Goal: Task Accomplishment & Management: Manage account settings

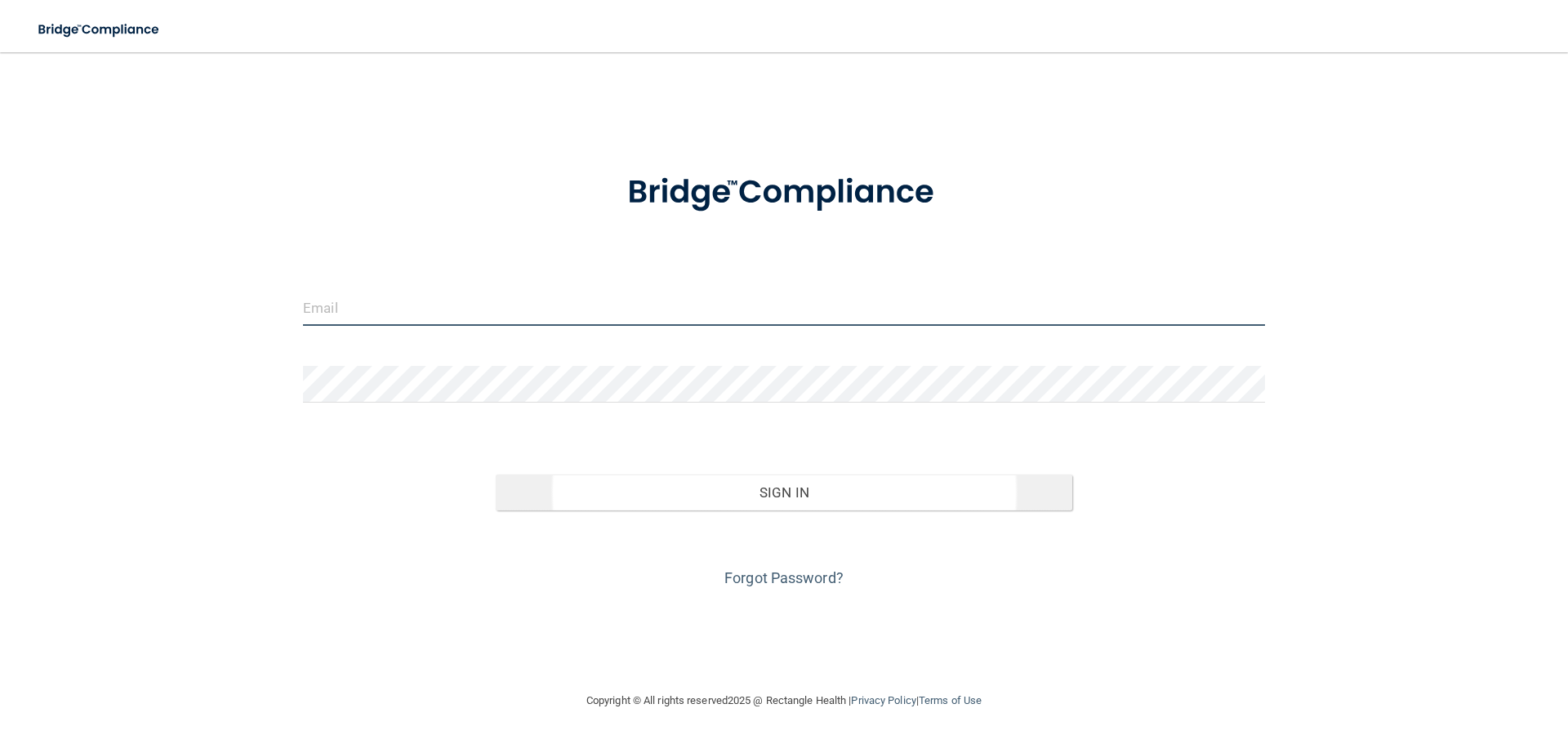
type input "[EMAIL_ADDRESS][DOMAIN_NAME]"
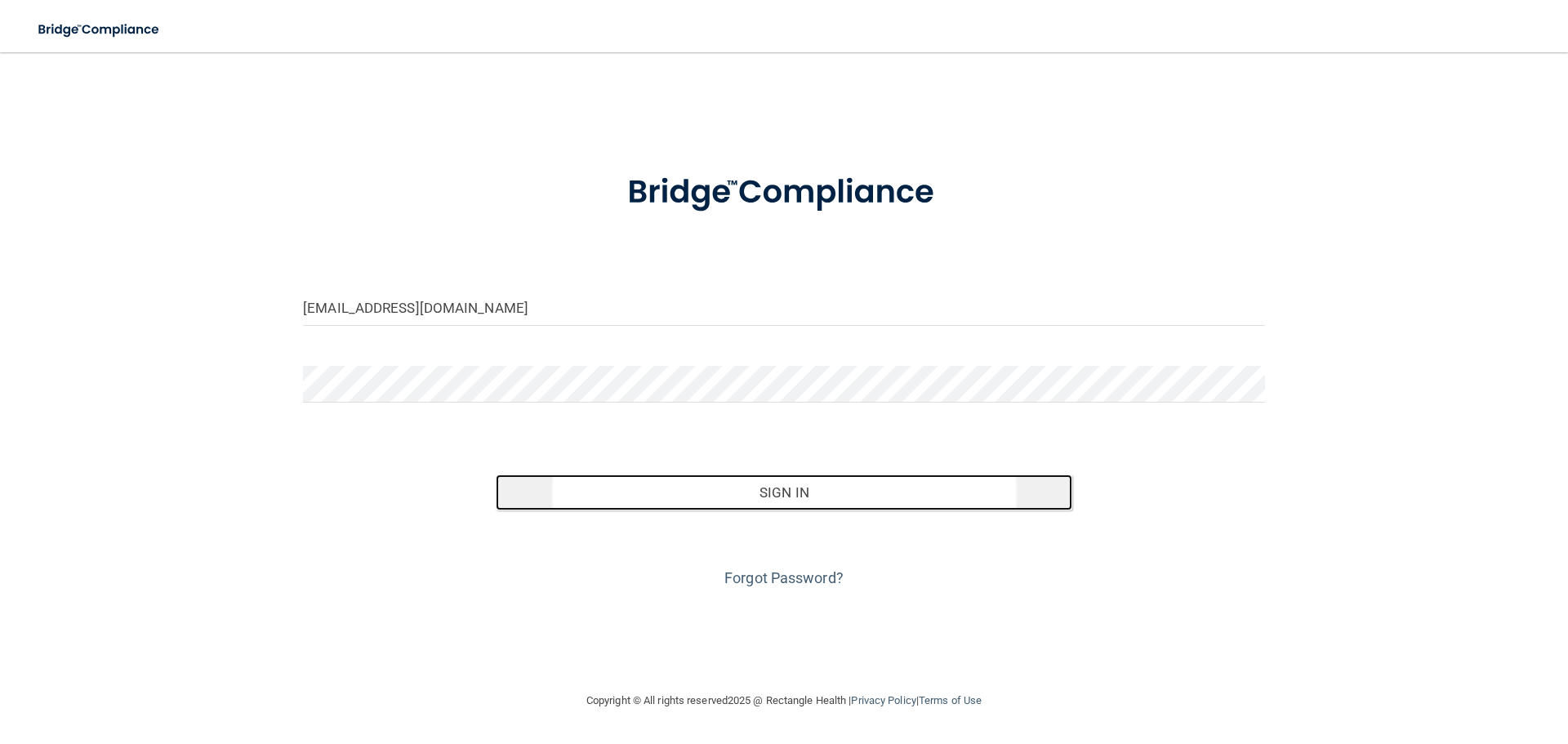
click at [884, 488] on button "Sign In" at bounding box center [784, 492] width 577 height 36
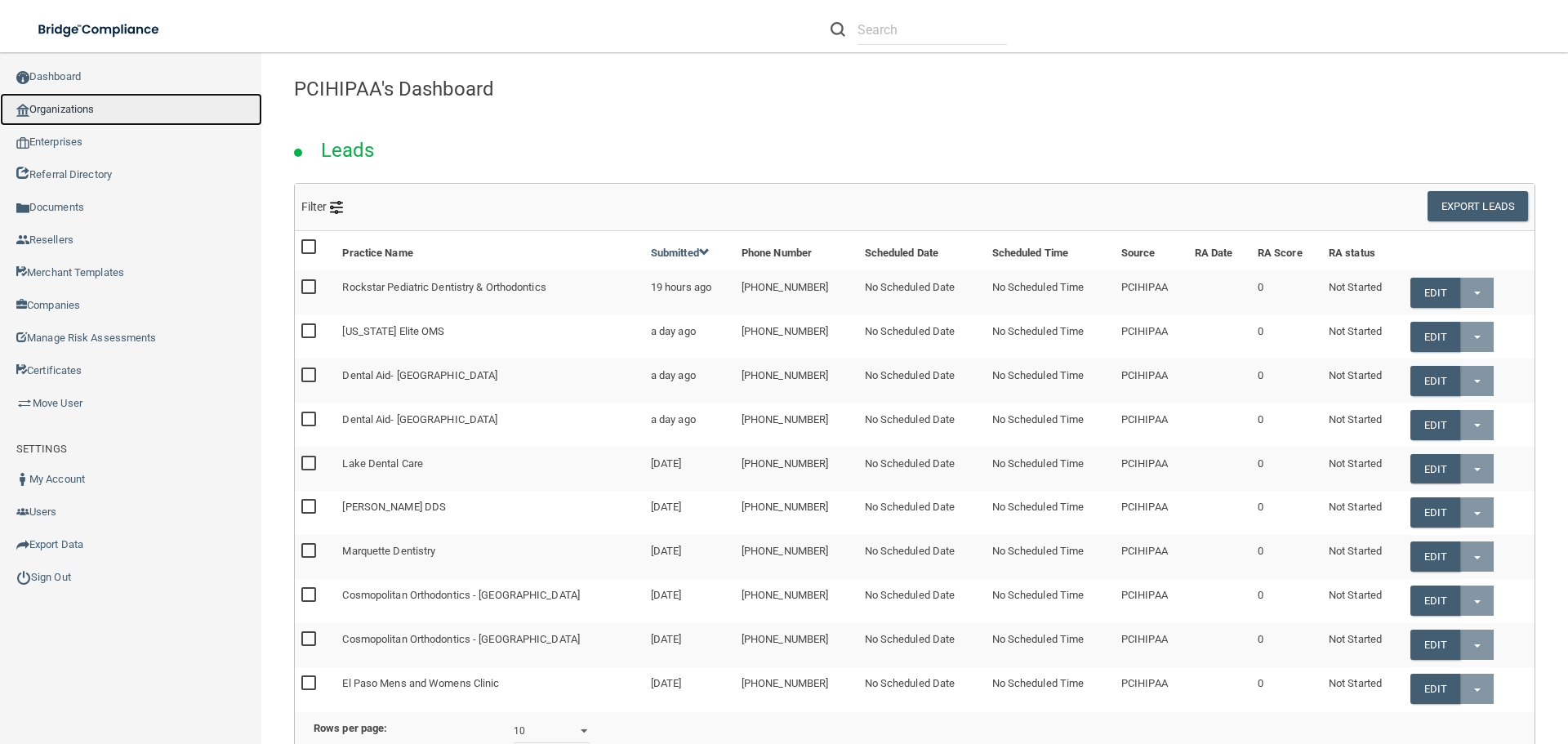
click at [72, 109] on link "Organizations" at bounding box center [131, 109] width 262 height 32
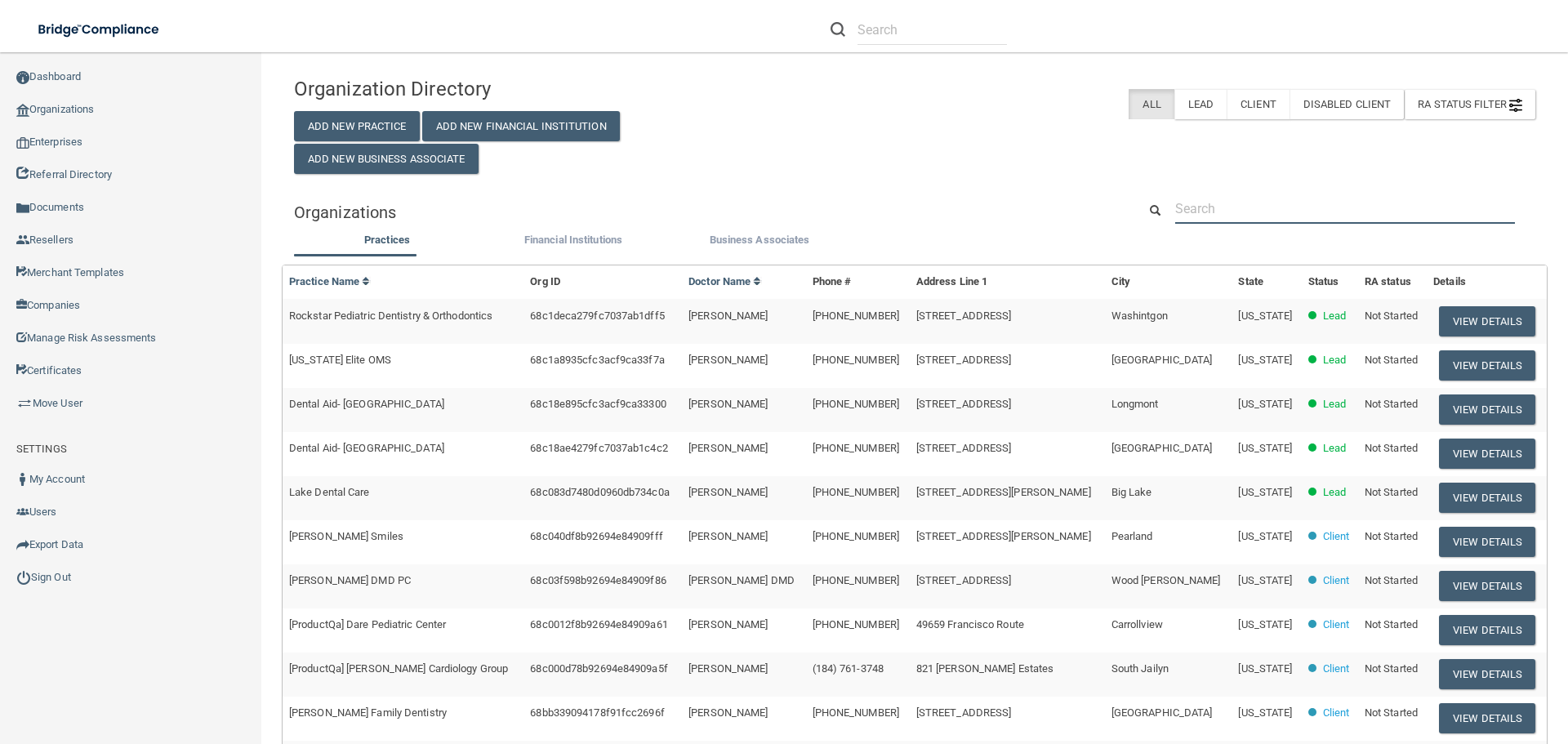
click at [1240, 201] on input "text" at bounding box center [1345, 208] width 340 height 31
paste input "My Life Health Center"
type input "My Life Health Center"
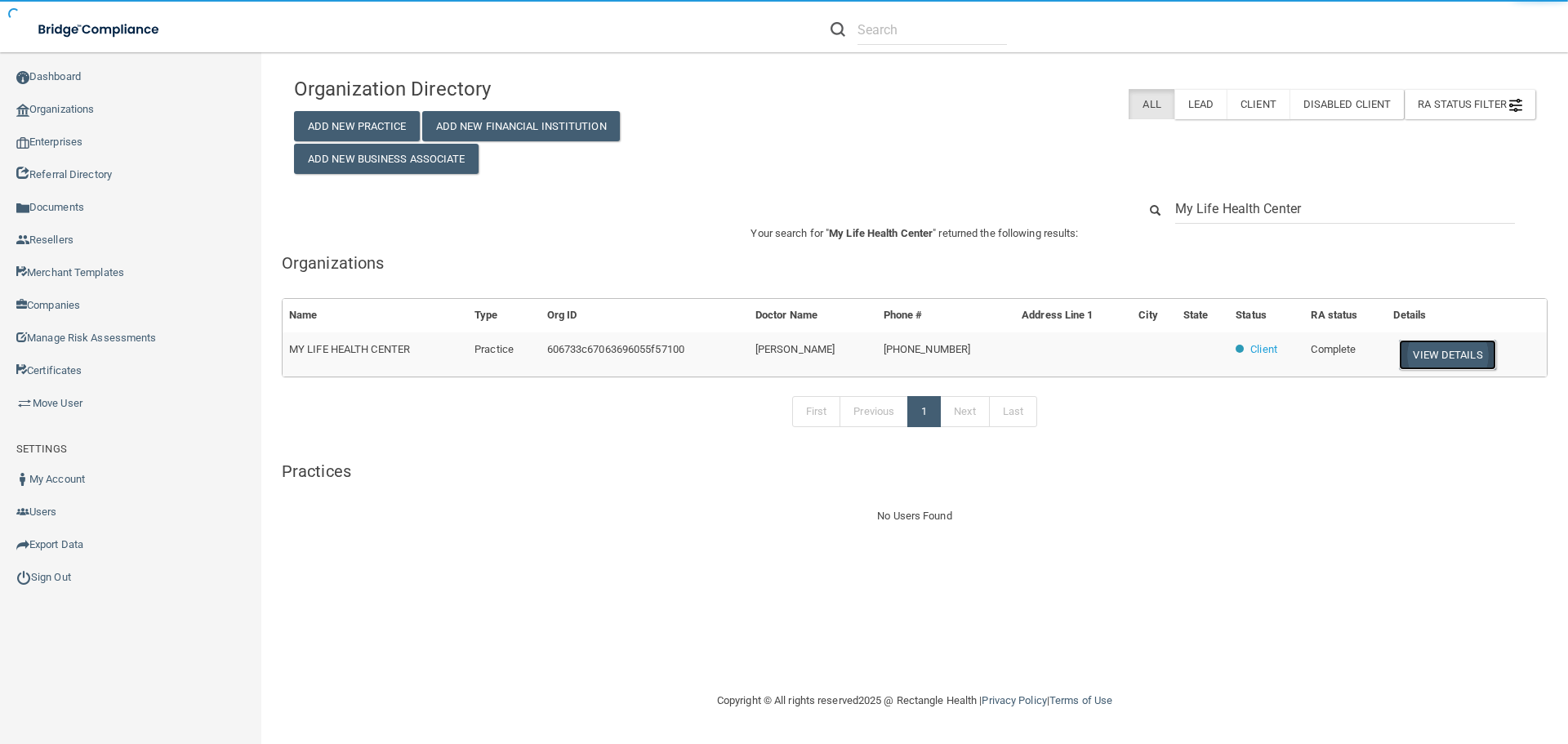
click at [1451, 357] on button "View Details" at bounding box center [1447, 355] width 96 height 31
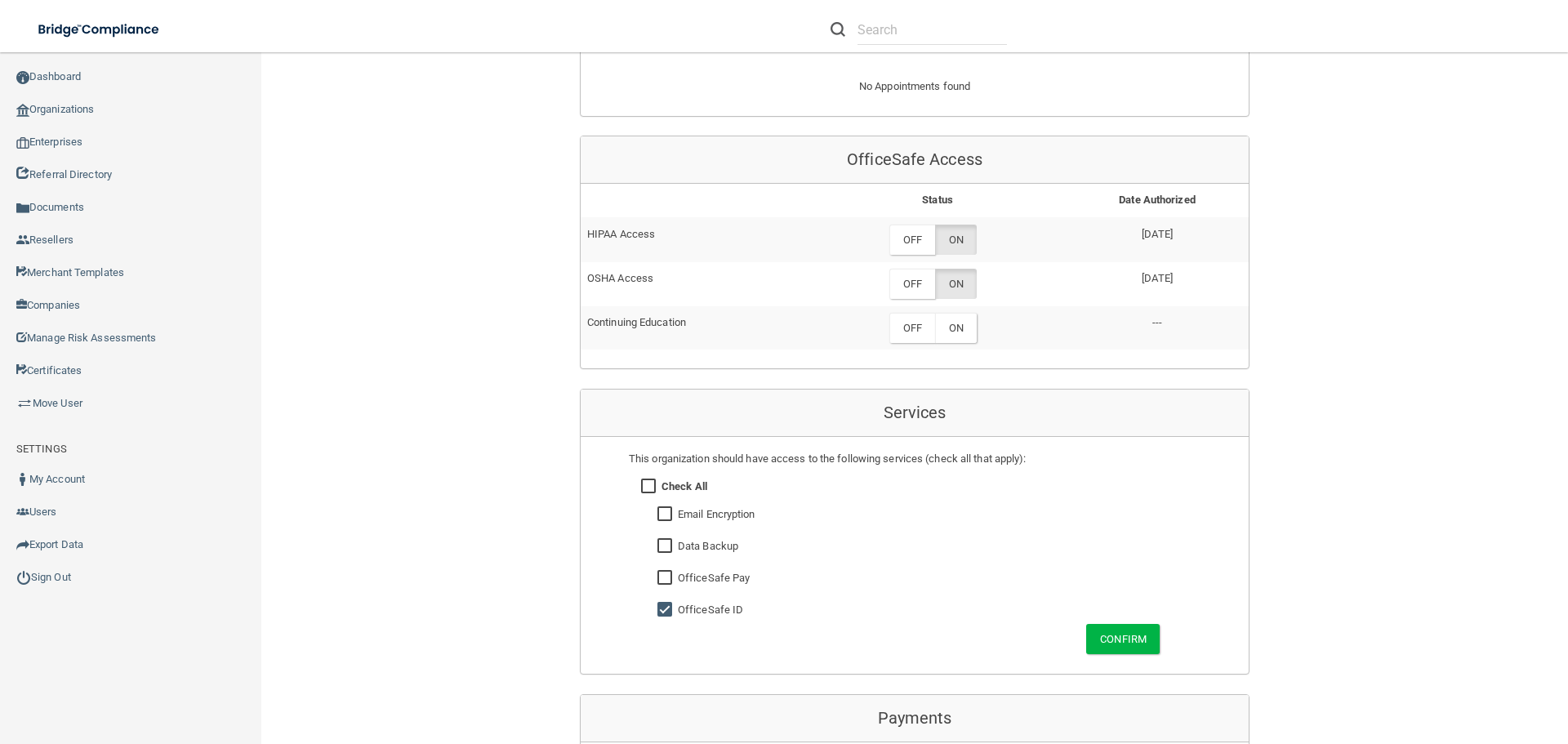
scroll to position [653, 0]
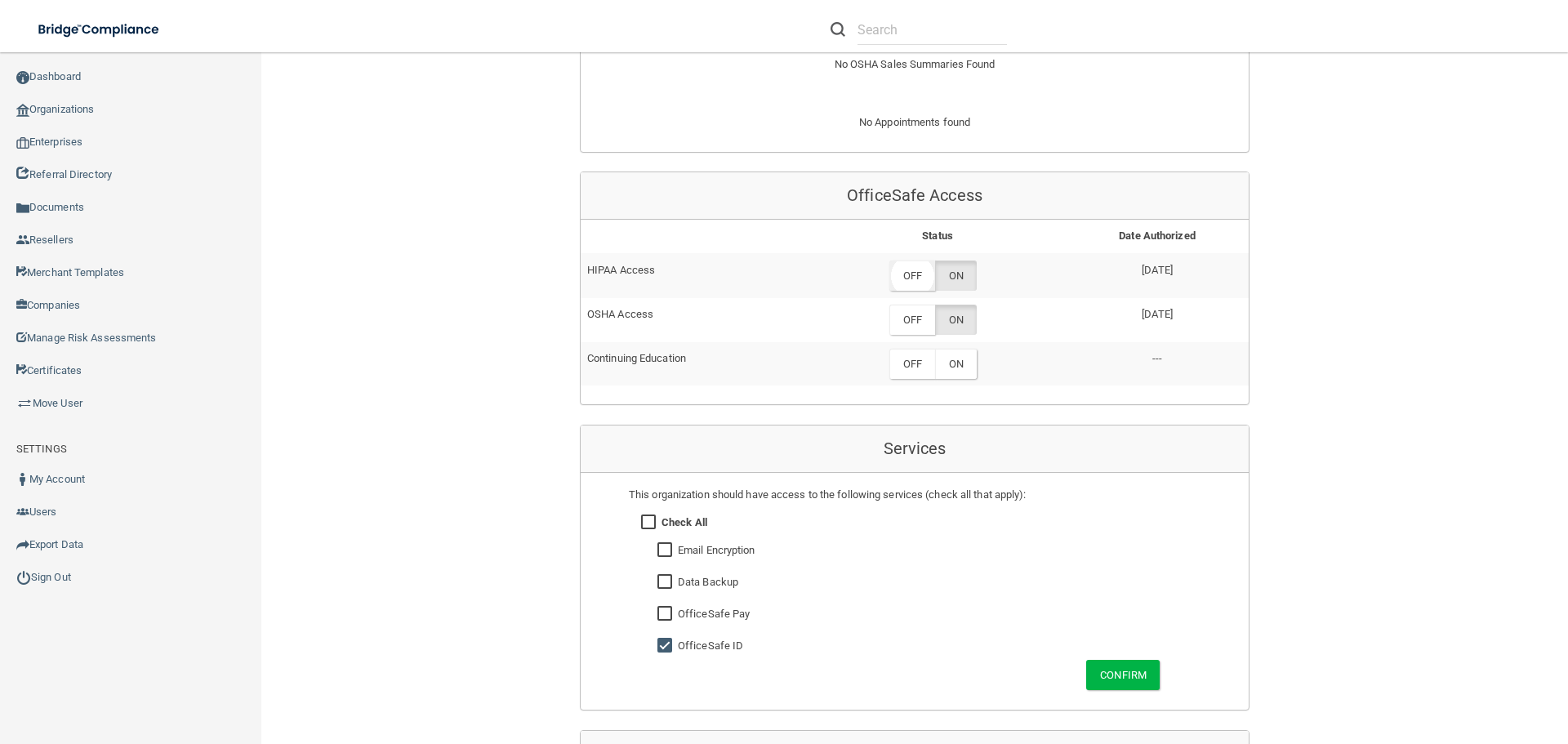
click at [906, 273] on label "OFF" at bounding box center [911, 275] width 45 height 31
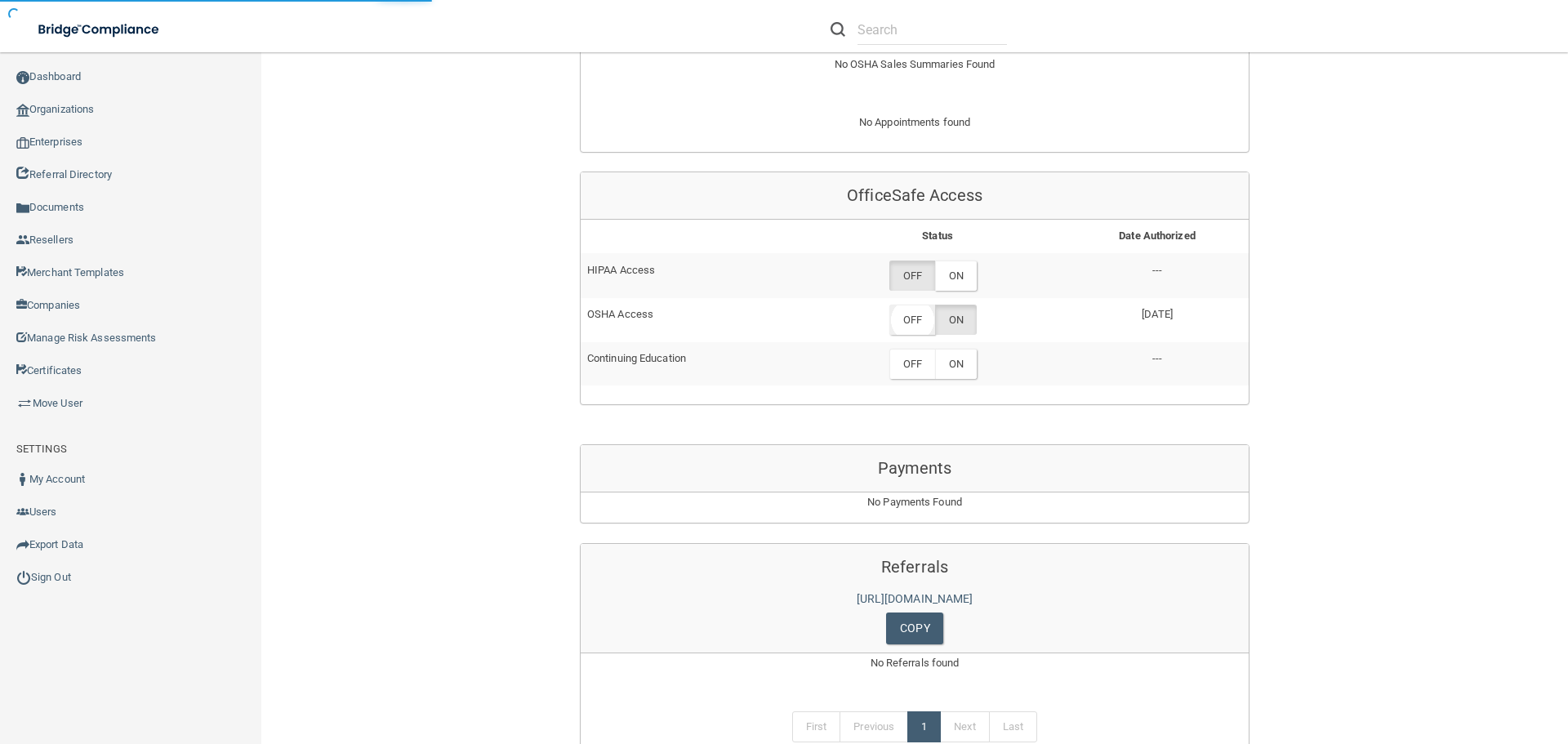
click at [901, 316] on label "OFF" at bounding box center [911, 320] width 45 height 31
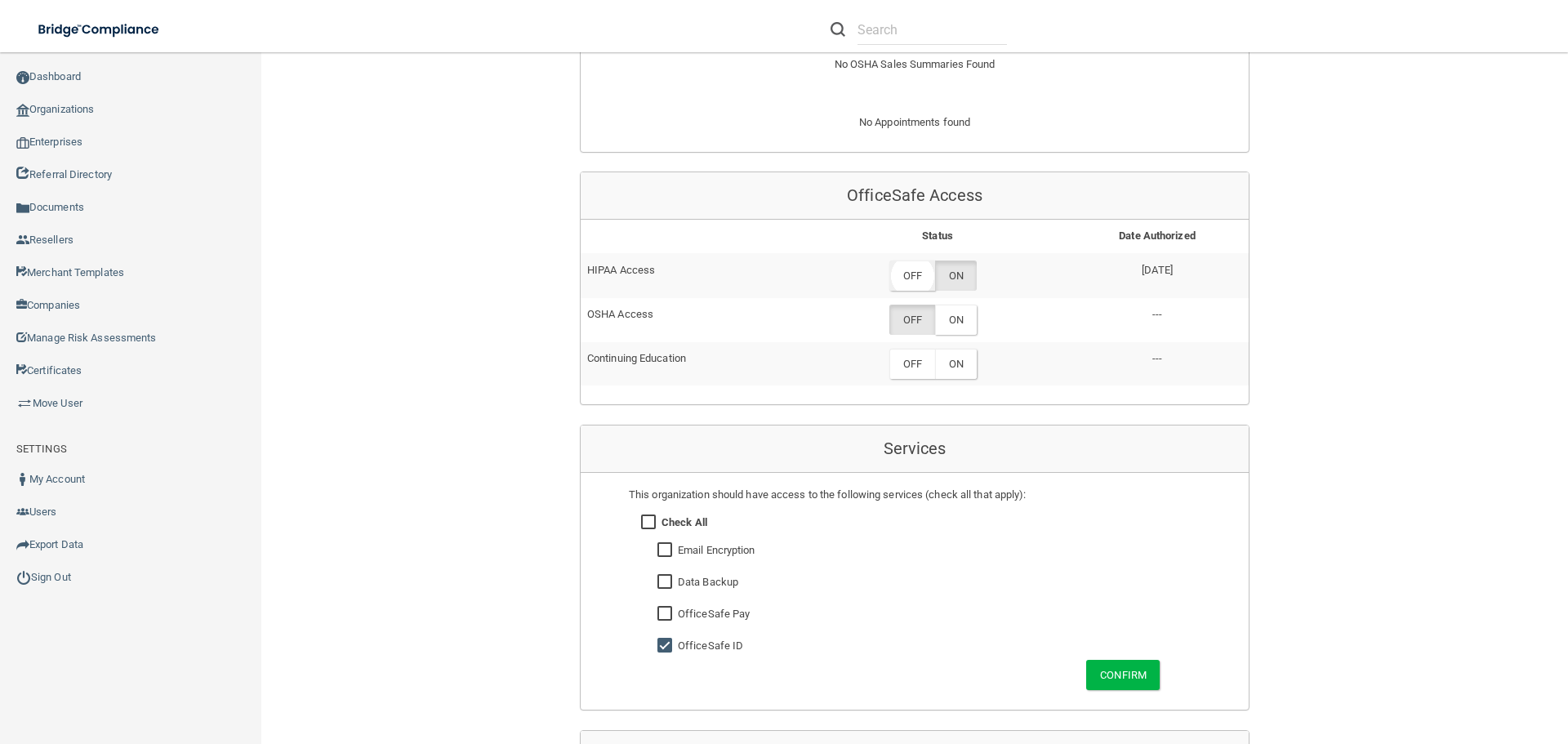
click at [902, 280] on label "OFF" at bounding box center [911, 275] width 45 height 31
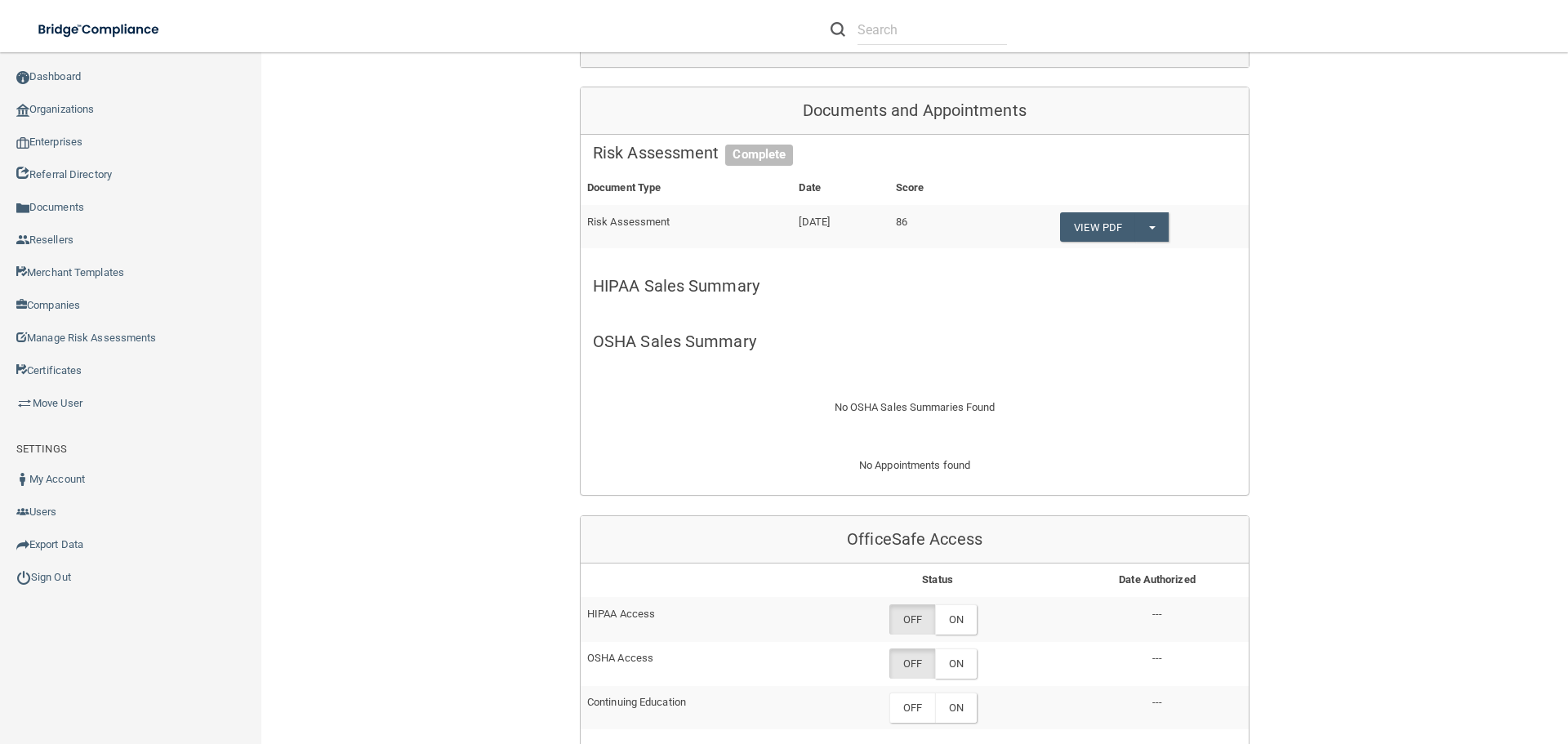
scroll to position [0, 0]
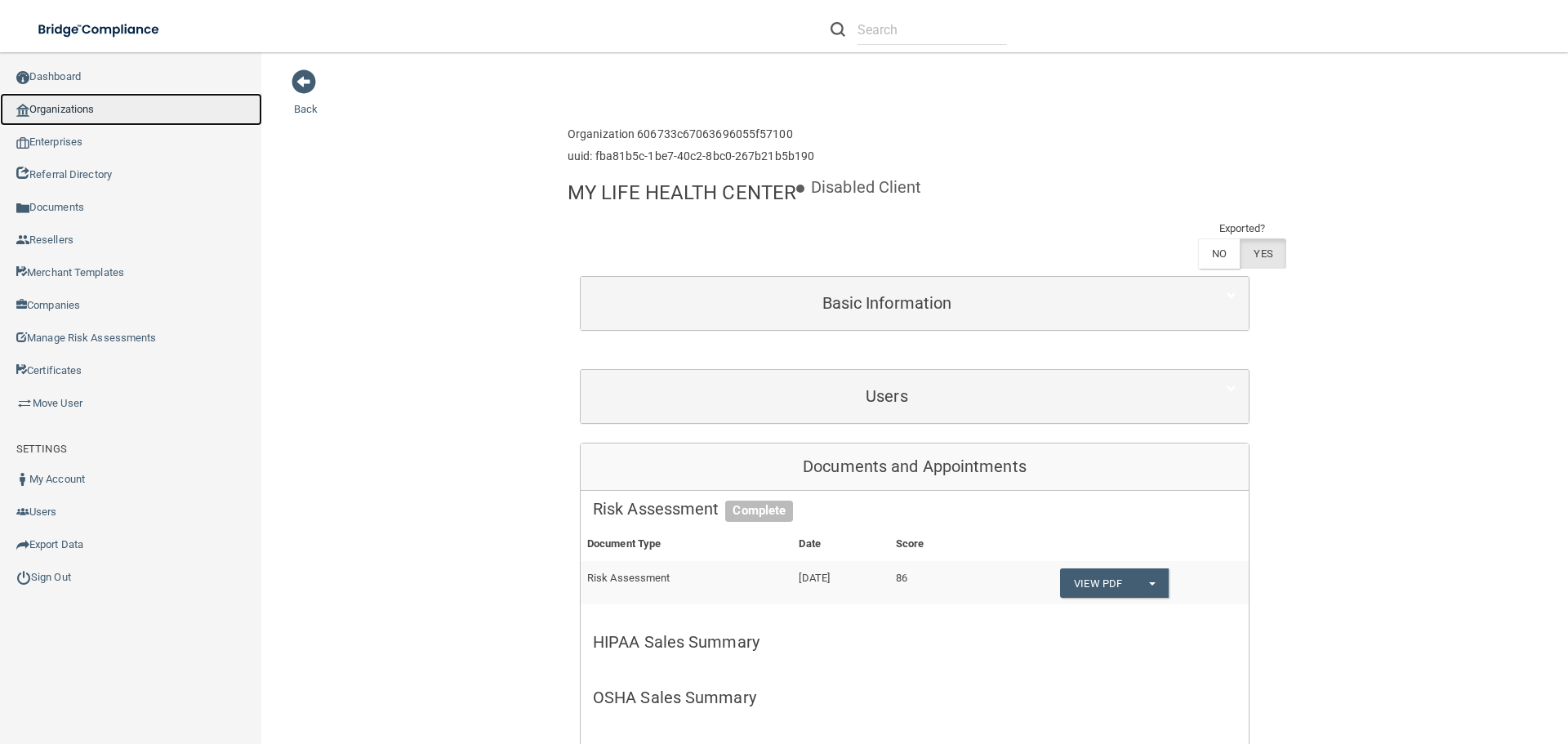
click at [92, 103] on link "Organizations" at bounding box center [131, 109] width 262 height 32
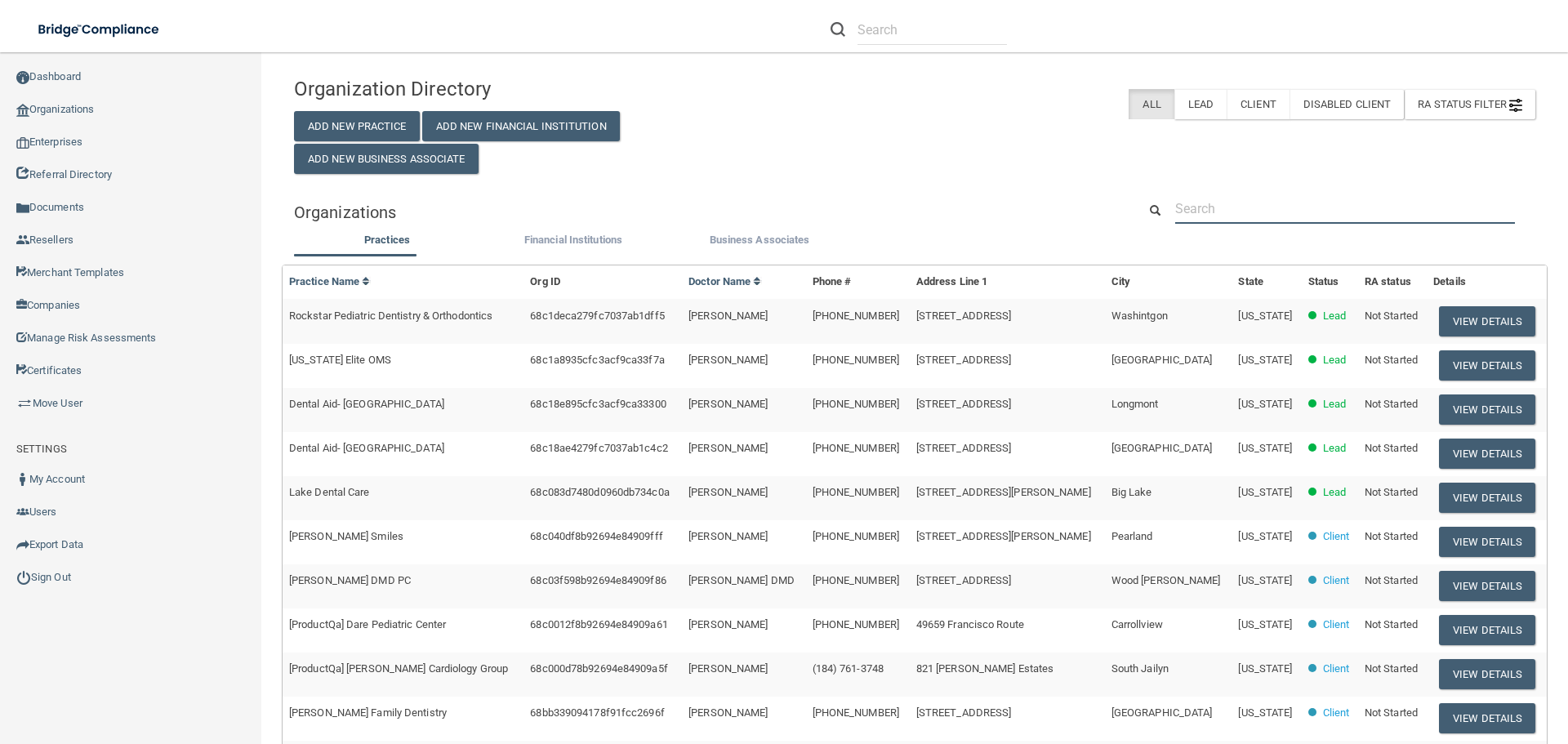
click at [1232, 205] on input "text" at bounding box center [1345, 208] width 340 height 31
paste input "[PERSON_NAME] Design"
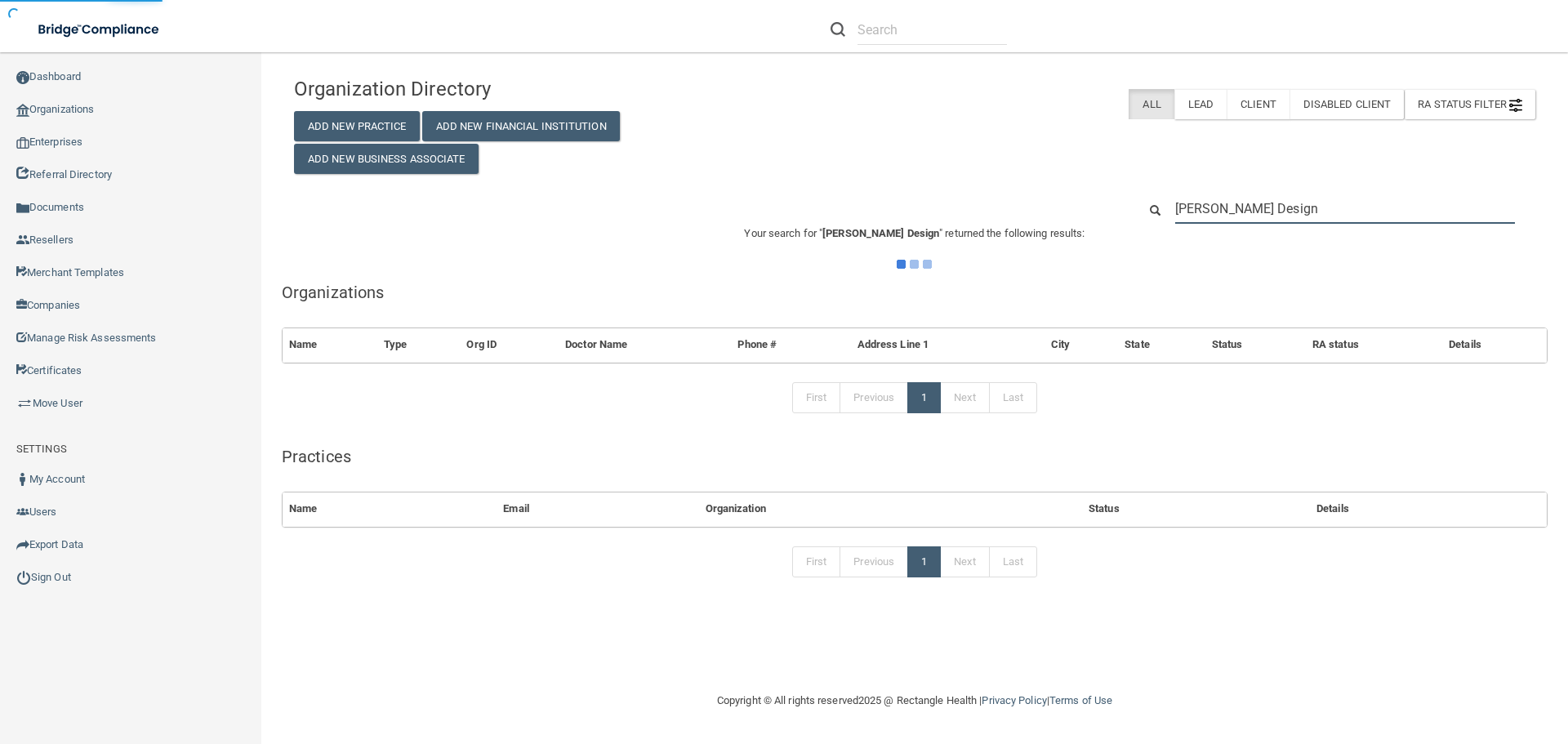
type input "[PERSON_NAME] Design"
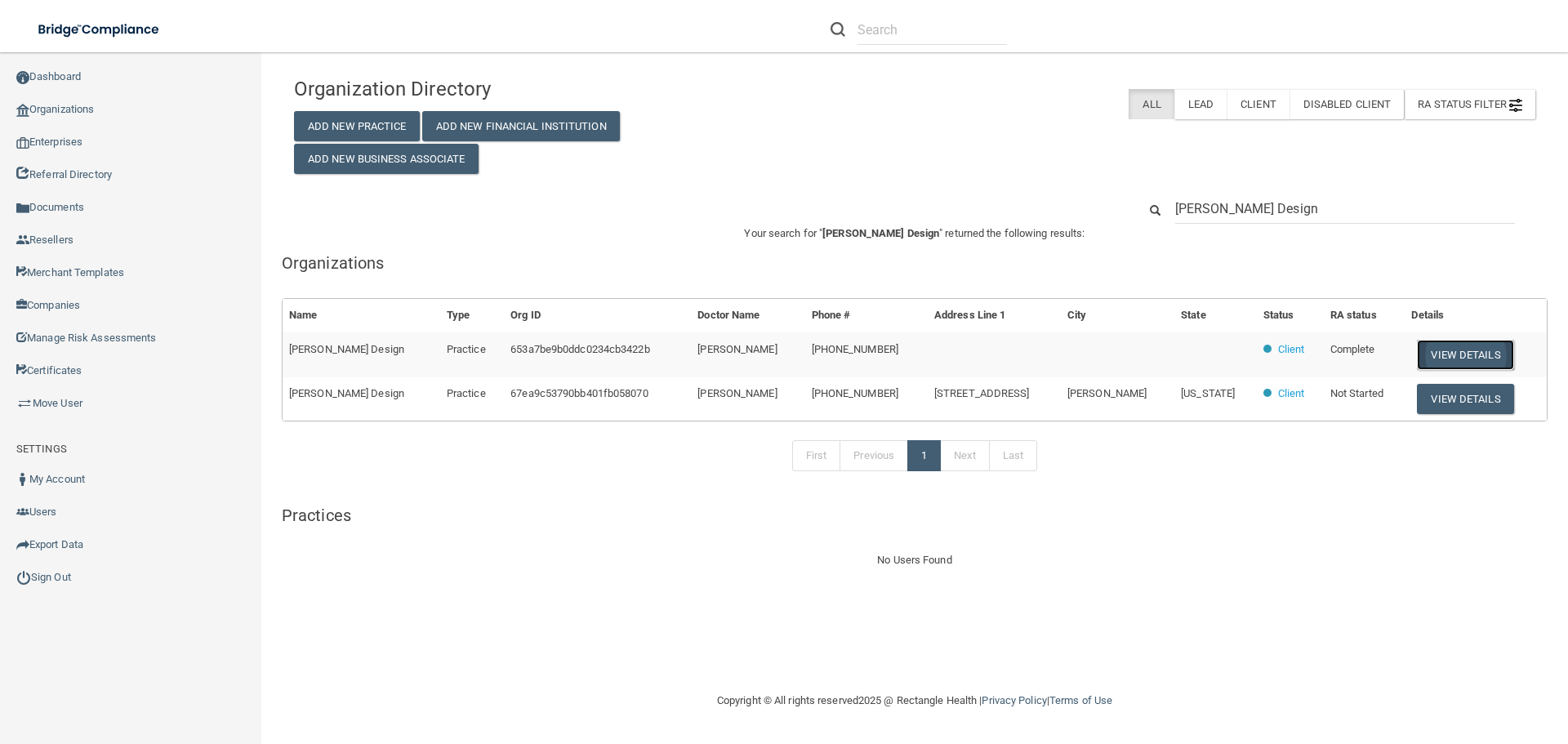
click at [1463, 348] on button "View Details" at bounding box center [1465, 355] width 96 height 31
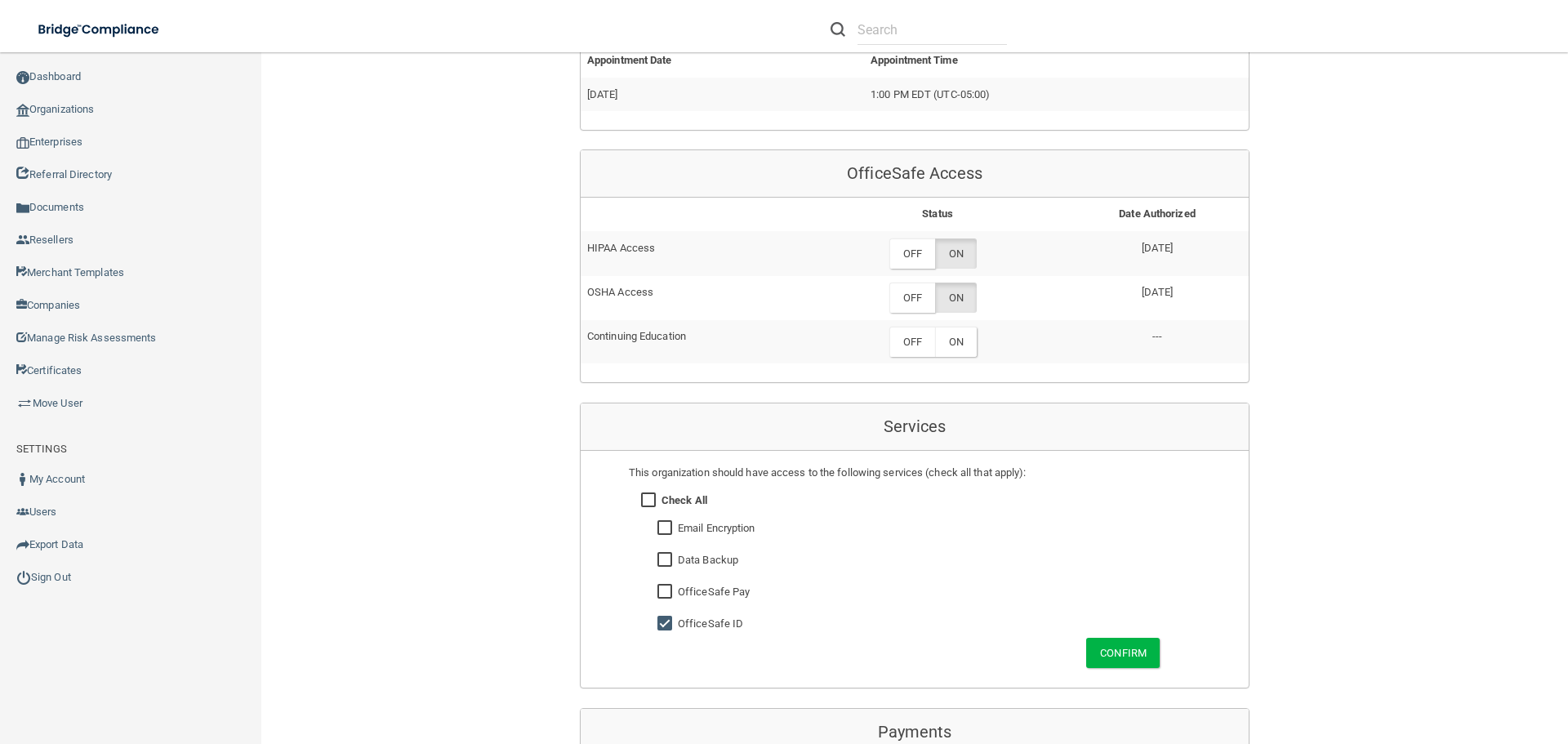
scroll to position [736, 0]
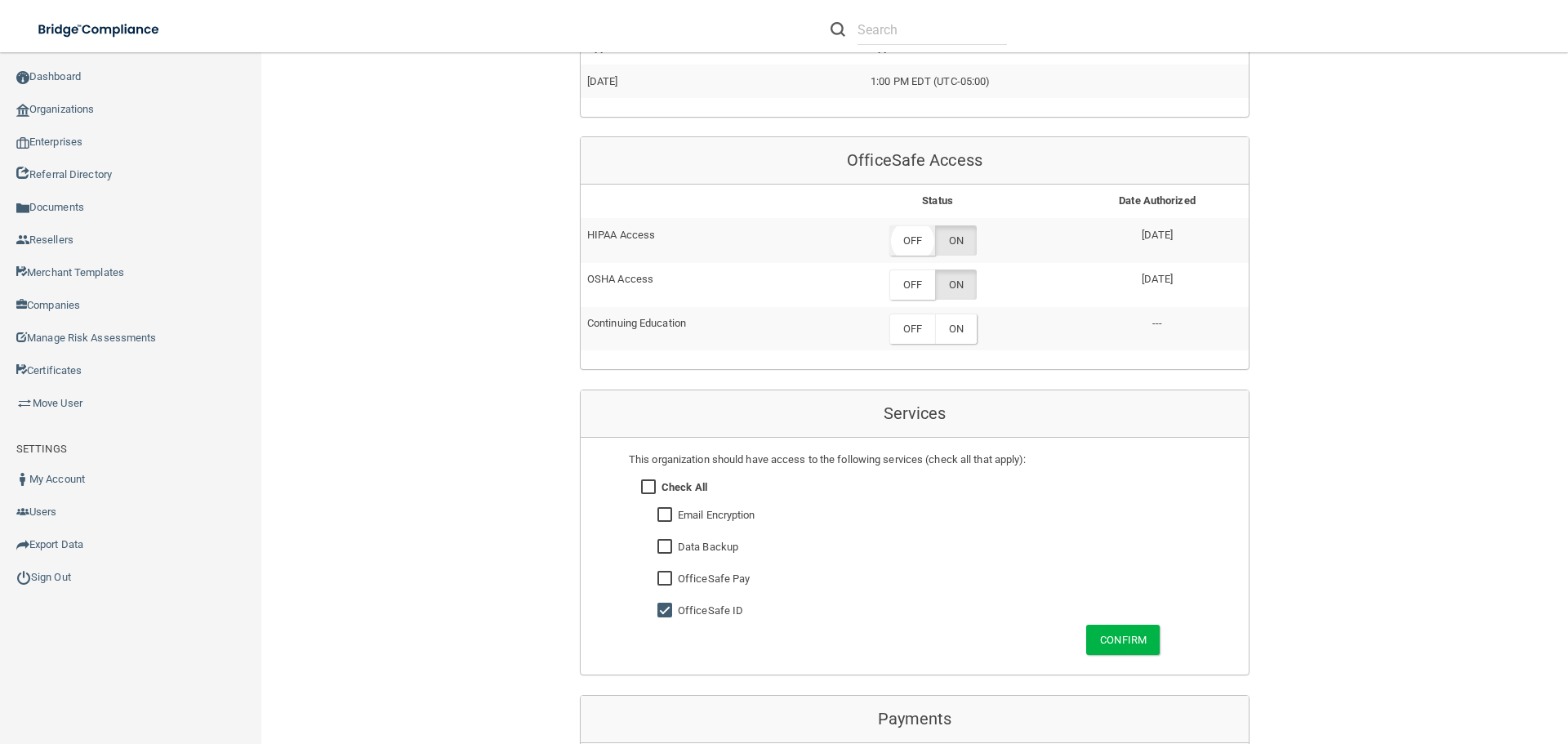
click at [917, 232] on label "OFF" at bounding box center [911, 240] width 45 height 31
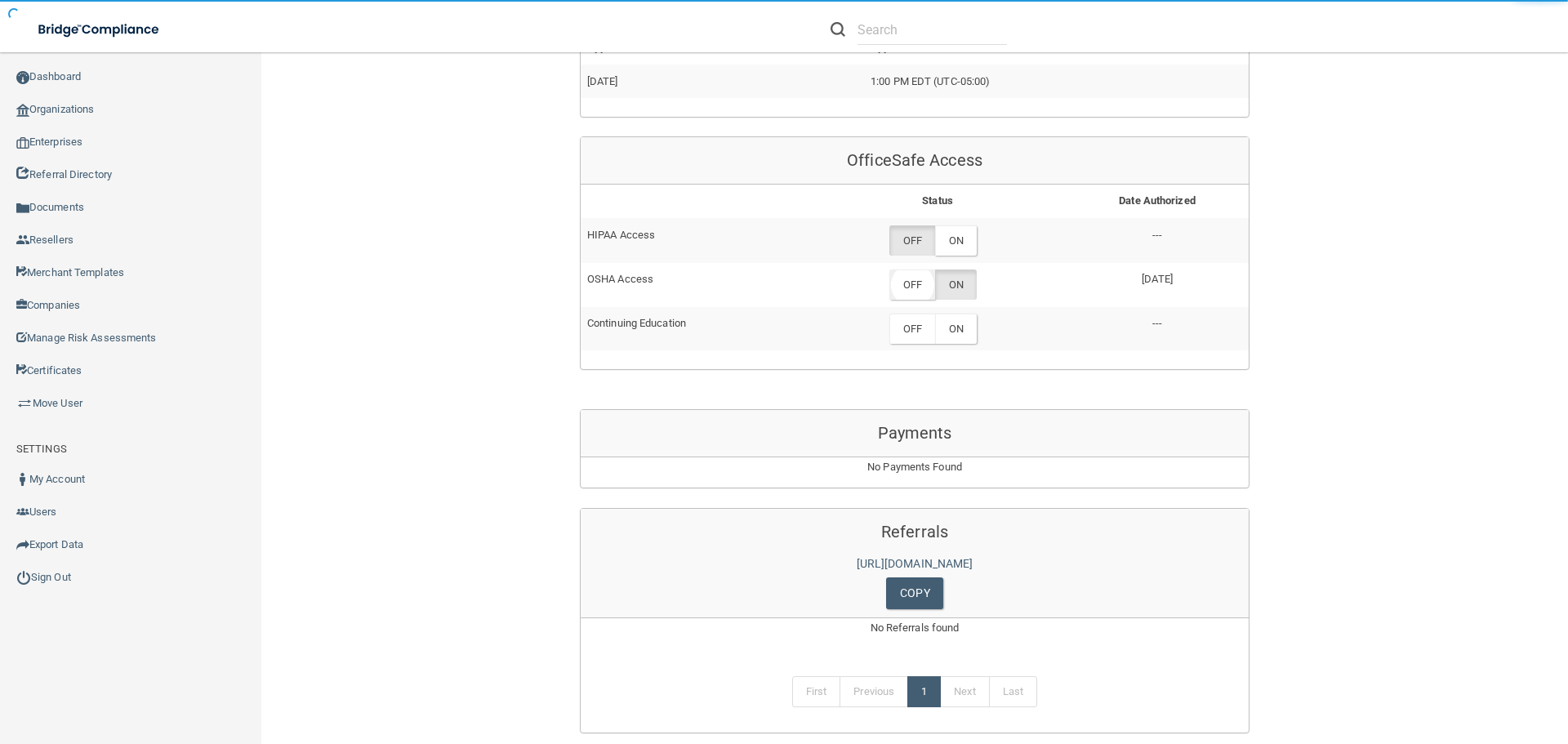
click at [910, 281] on label "OFF" at bounding box center [911, 284] width 45 height 31
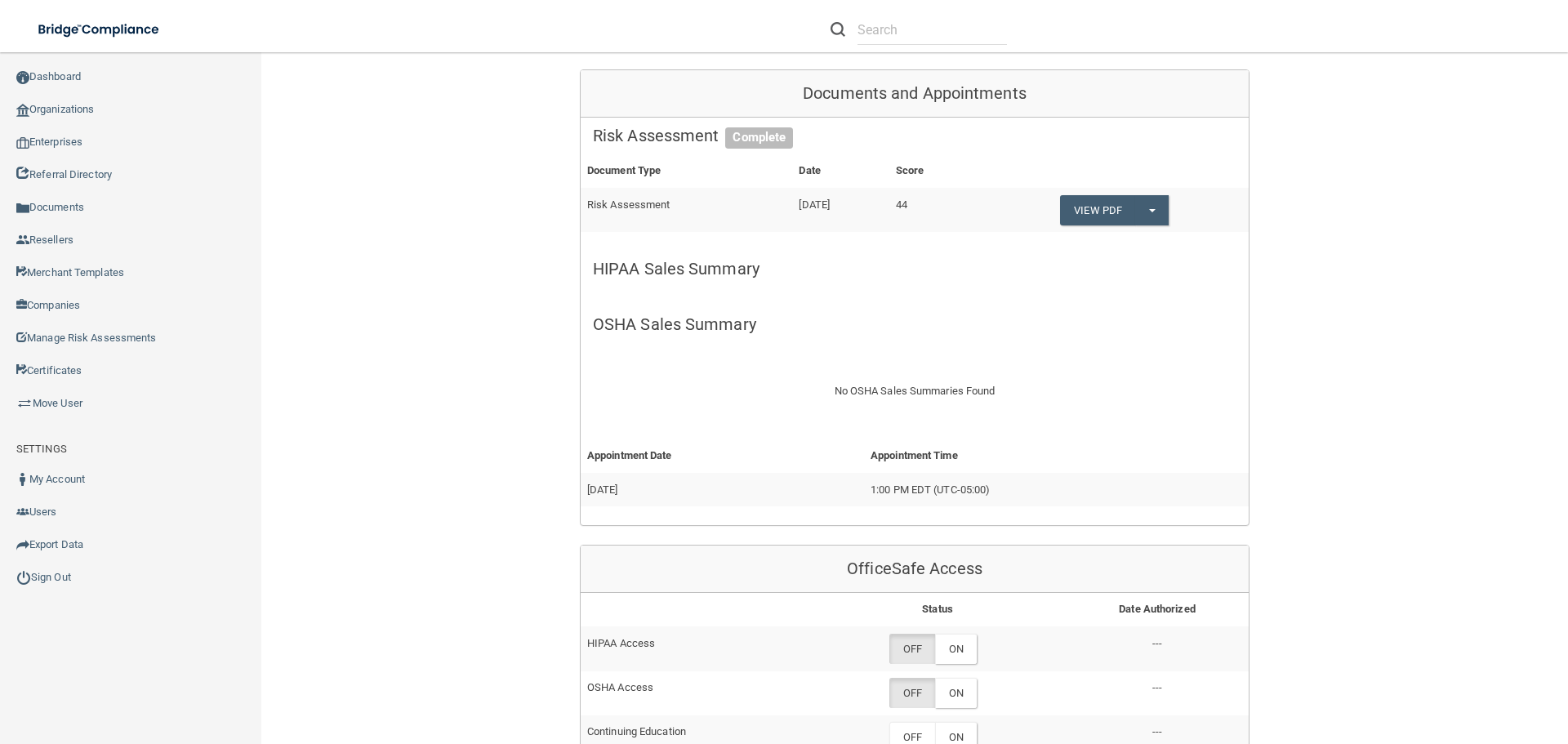
scroll to position [0, 0]
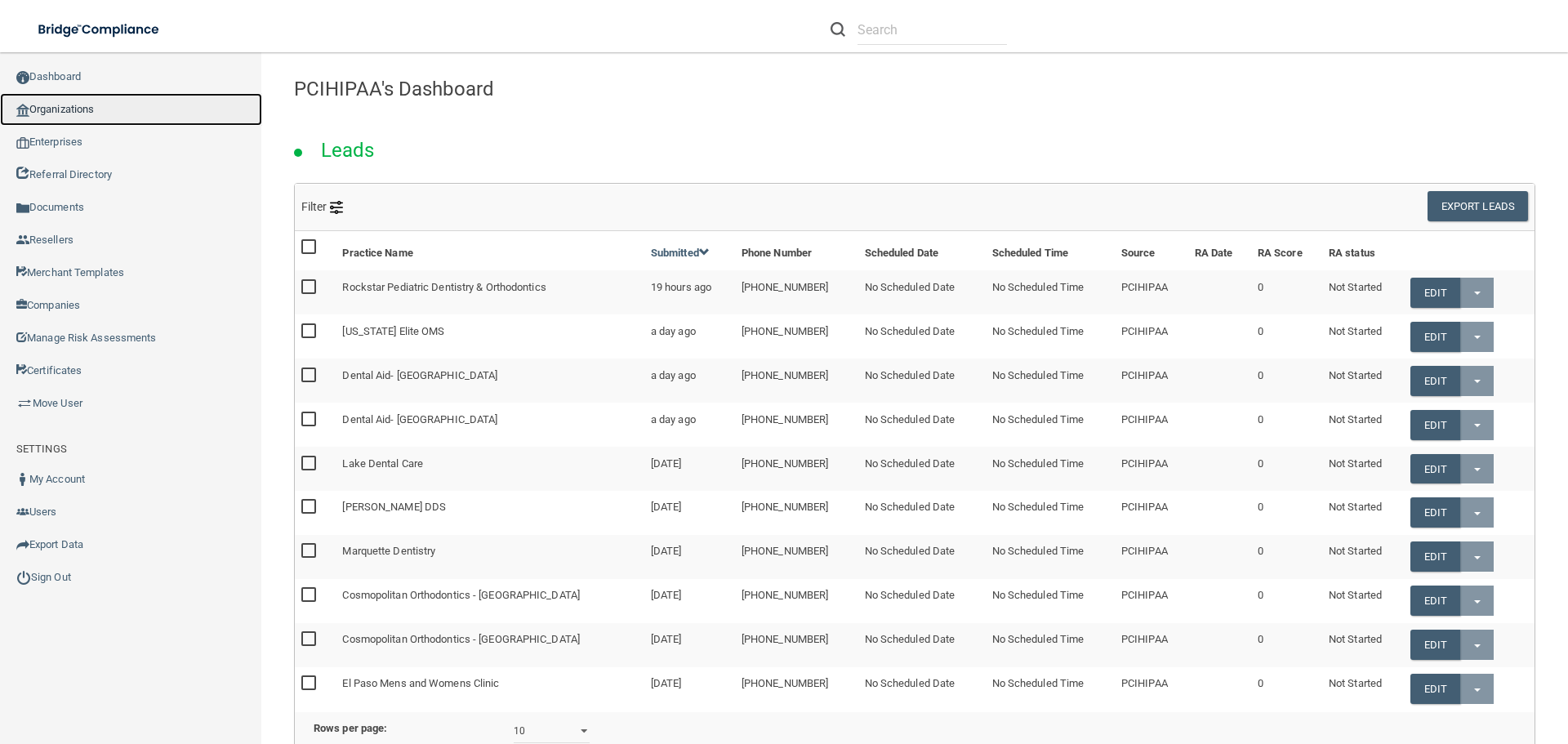
click at [90, 107] on link "Organizations" at bounding box center [131, 109] width 262 height 32
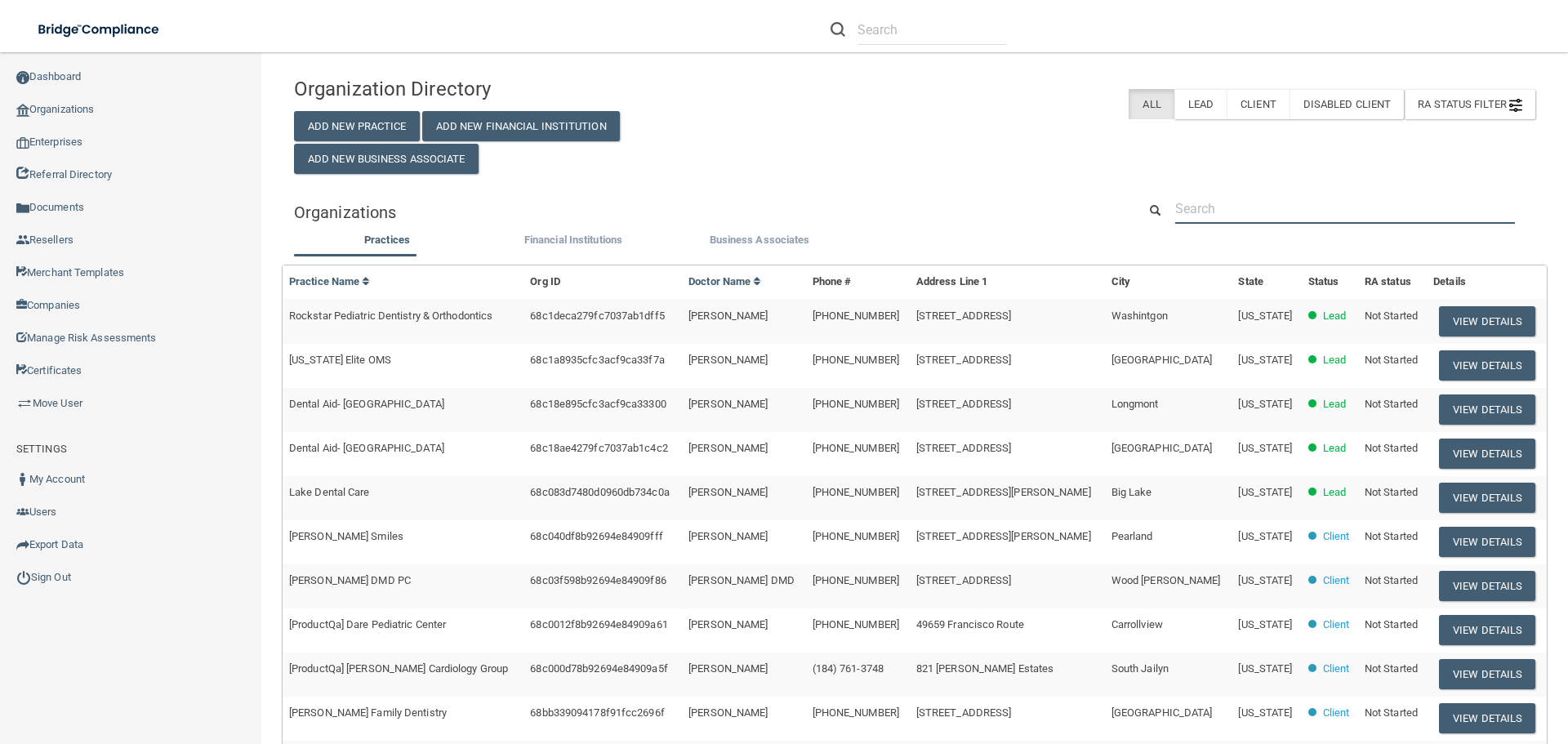
paste input "Amazing Meds"
type input "Amazing Meds"
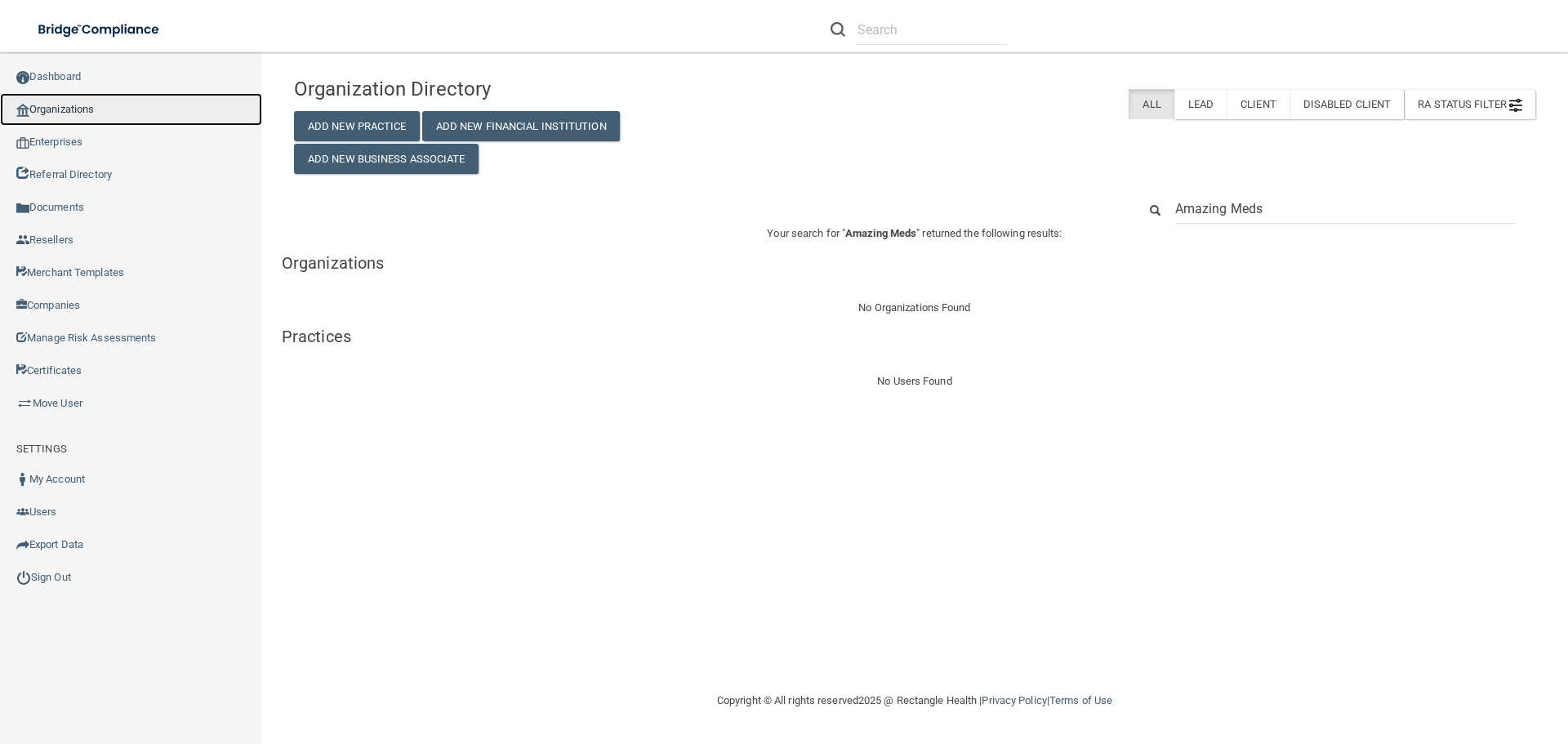
click at [91, 104] on link "Organizations" at bounding box center [131, 109] width 262 height 32
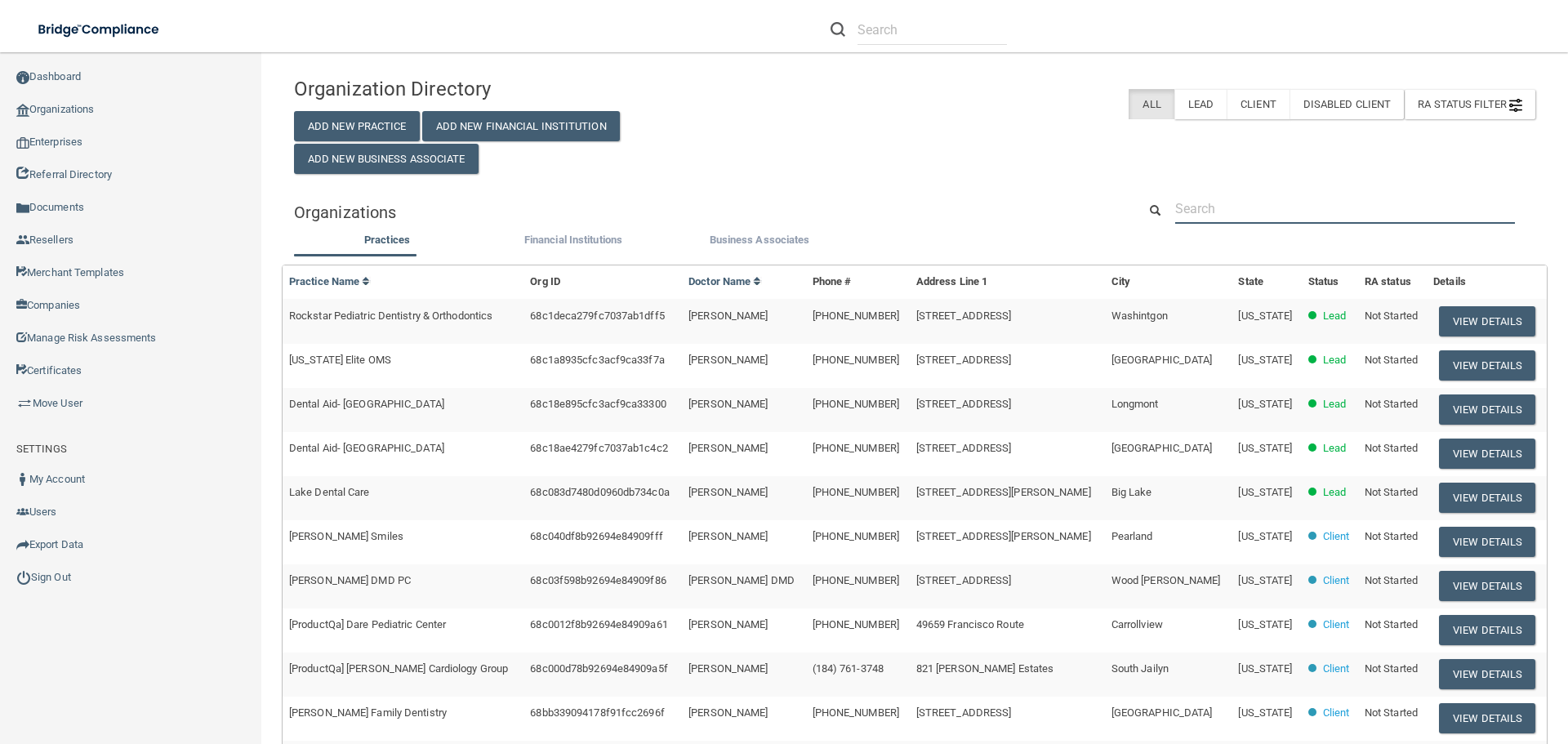
click at [1261, 212] on input "text" at bounding box center [1345, 208] width 340 height 31
paste input "Amazing Meds"
type input "Amazing Meds"
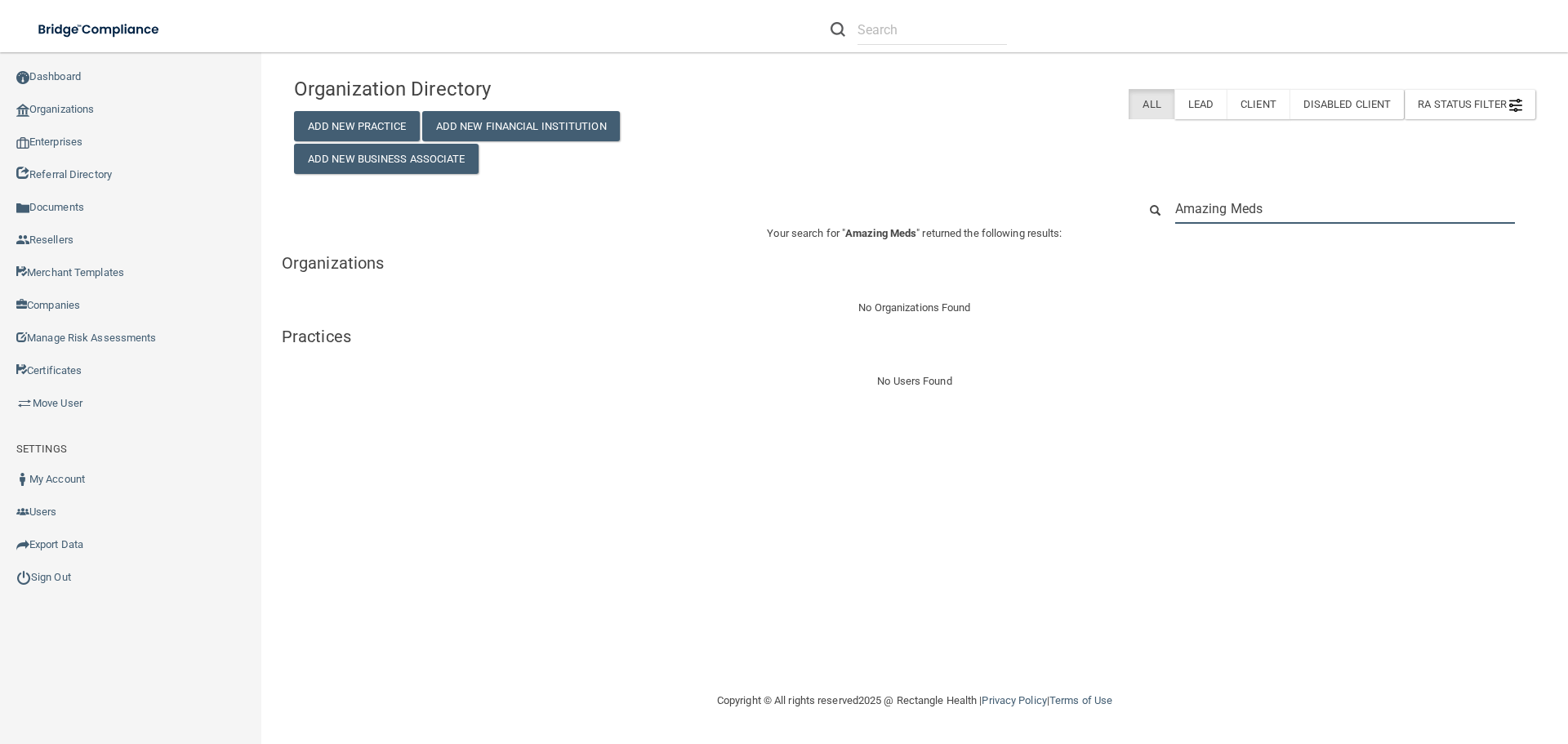
drag, startPoint x: 1225, startPoint y: 219, endPoint x: 944, endPoint y: 244, distance: 282.1
click at [932, 228] on div "Organization Directory Add New Practice Add New Financial Institution Add New B…" at bounding box center [914, 230] width 1241 height 322
paste input "[PHONE_NUMBER]"
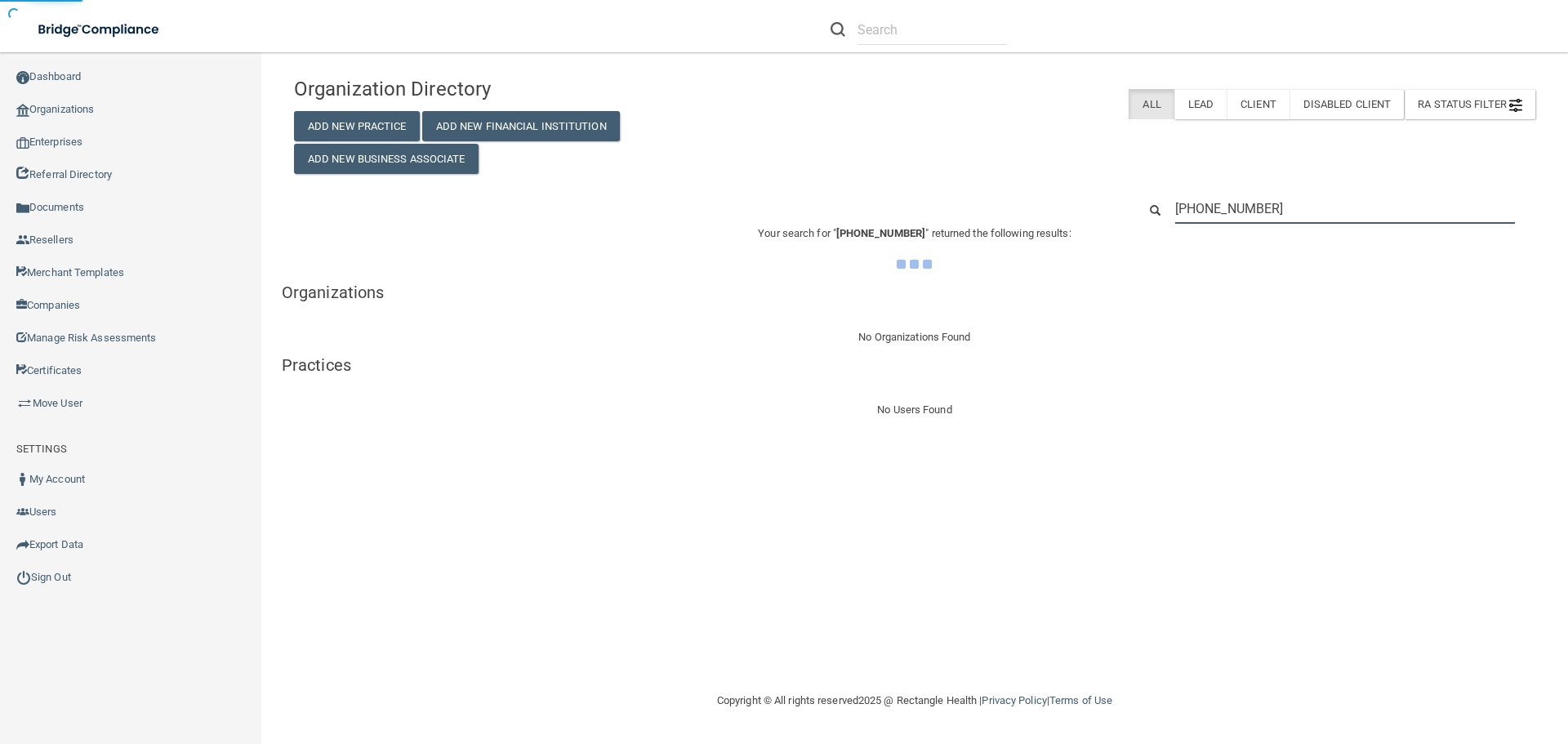
type input "[PHONE_NUMBER]"
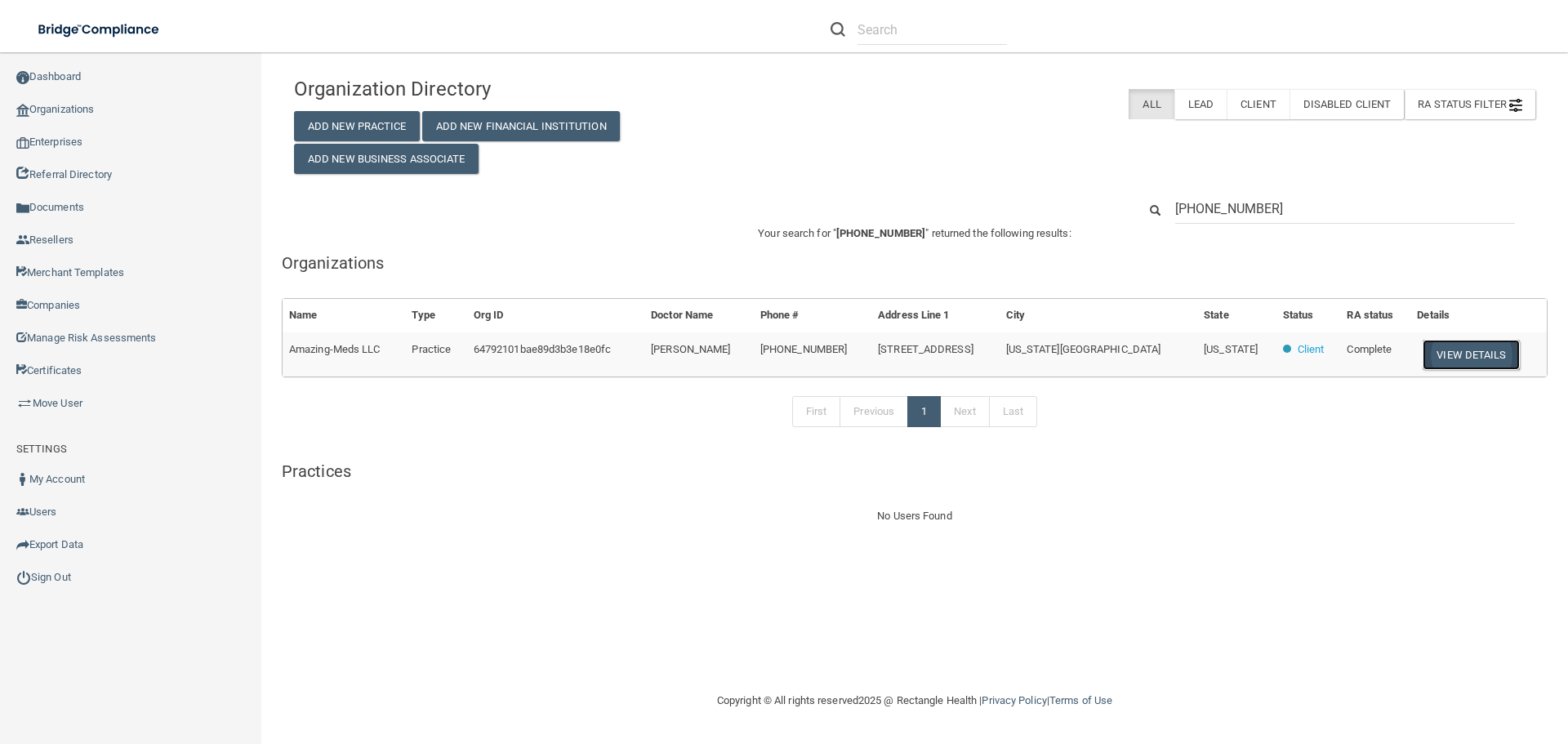
click at [1451, 356] on button "View Details" at bounding box center [1471, 355] width 96 height 31
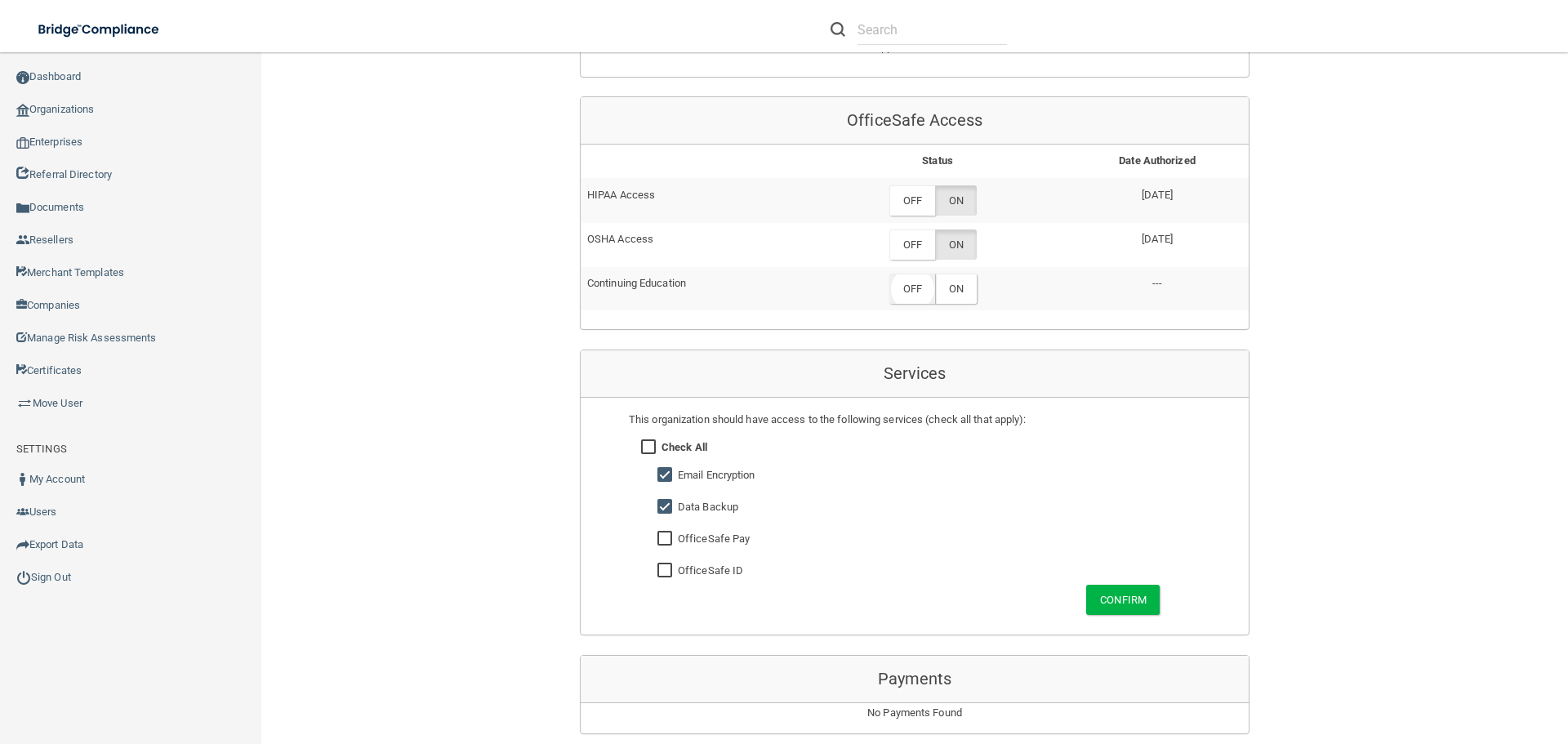
scroll to position [736, 0]
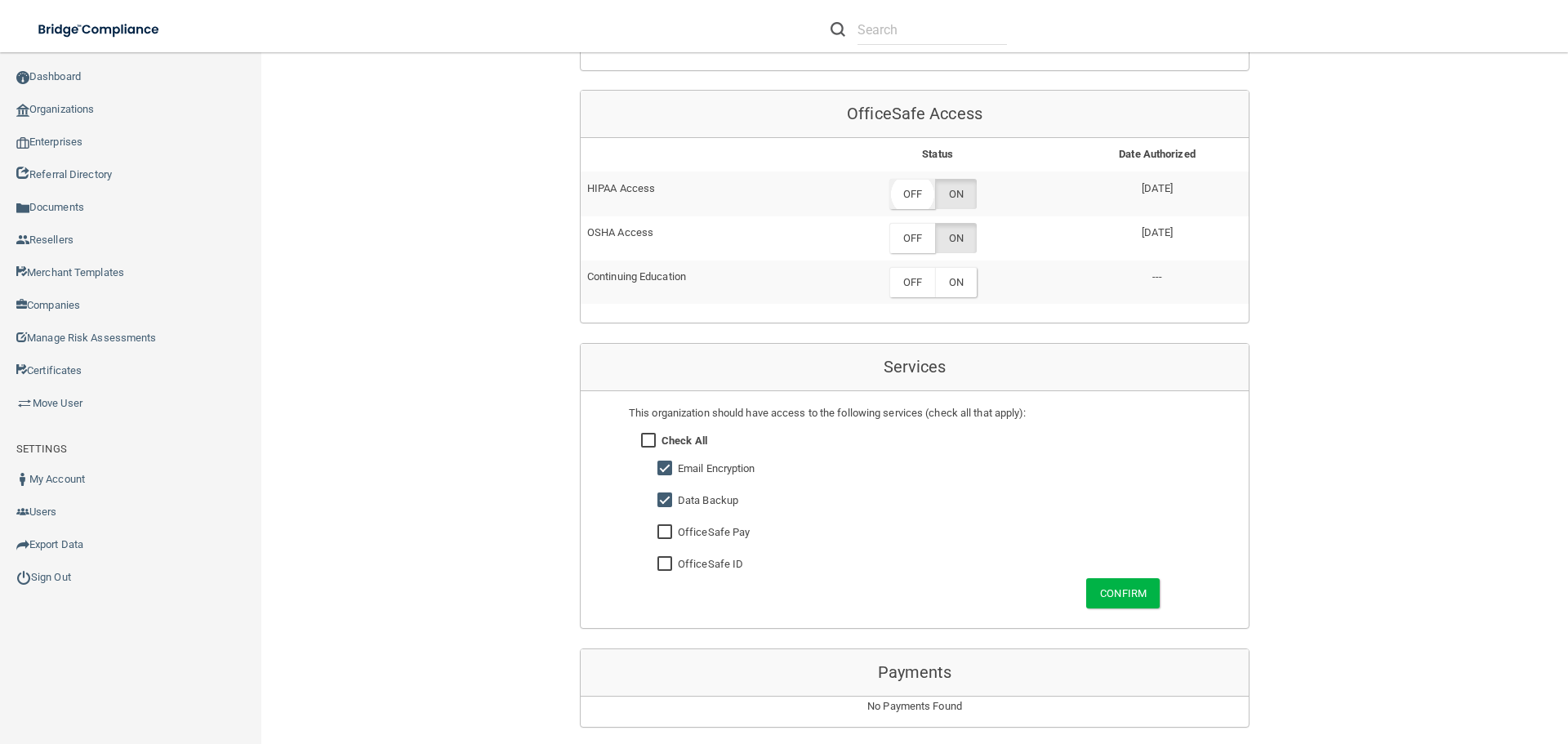
click at [902, 192] on label "OFF" at bounding box center [911, 194] width 45 height 31
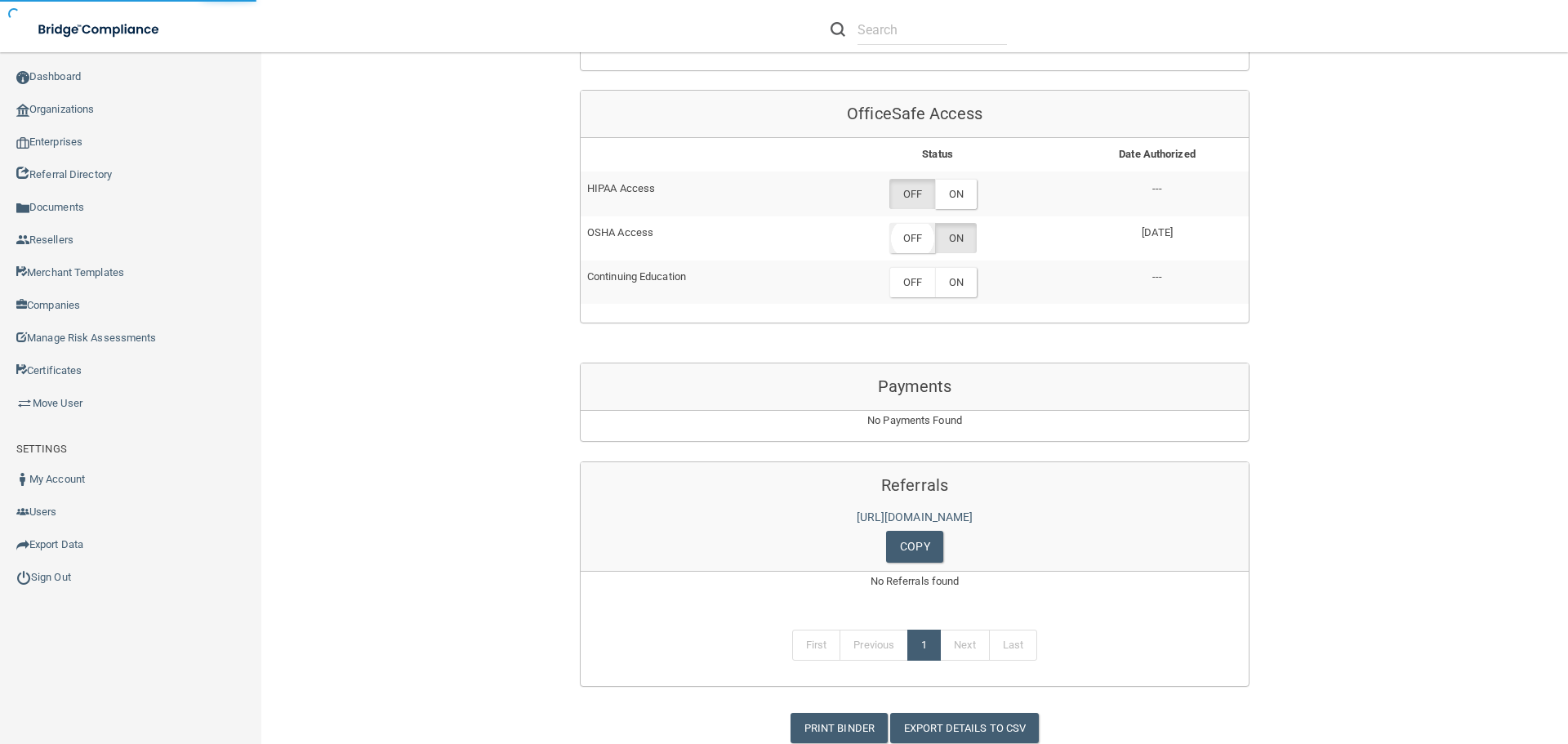
click at [913, 237] on label "OFF" at bounding box center [911, 238] width 45 height 31
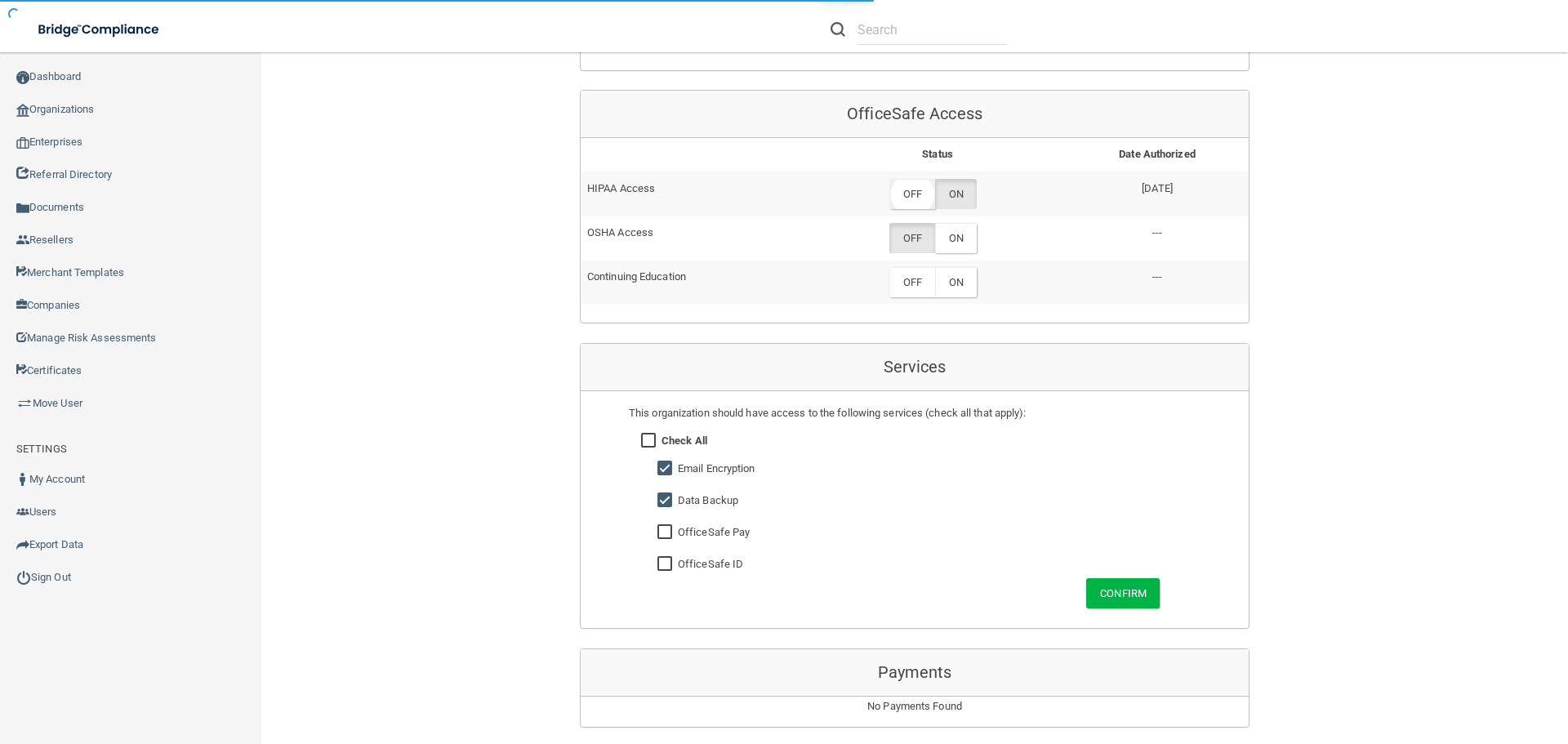
click at [915, 192] on label "OFF" at bounding box center [911, 194] width 45 height 31
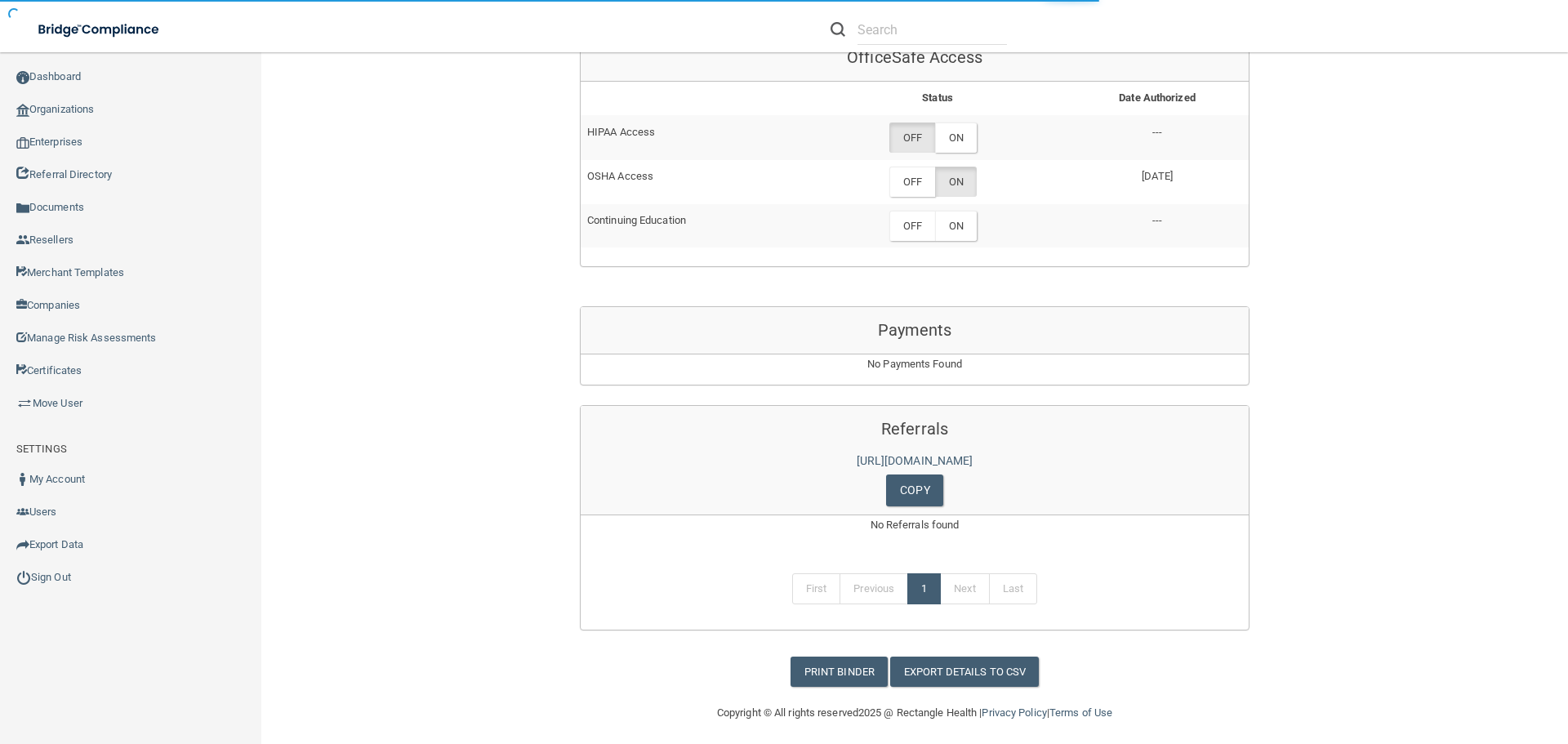
scroll to position [800, 0]
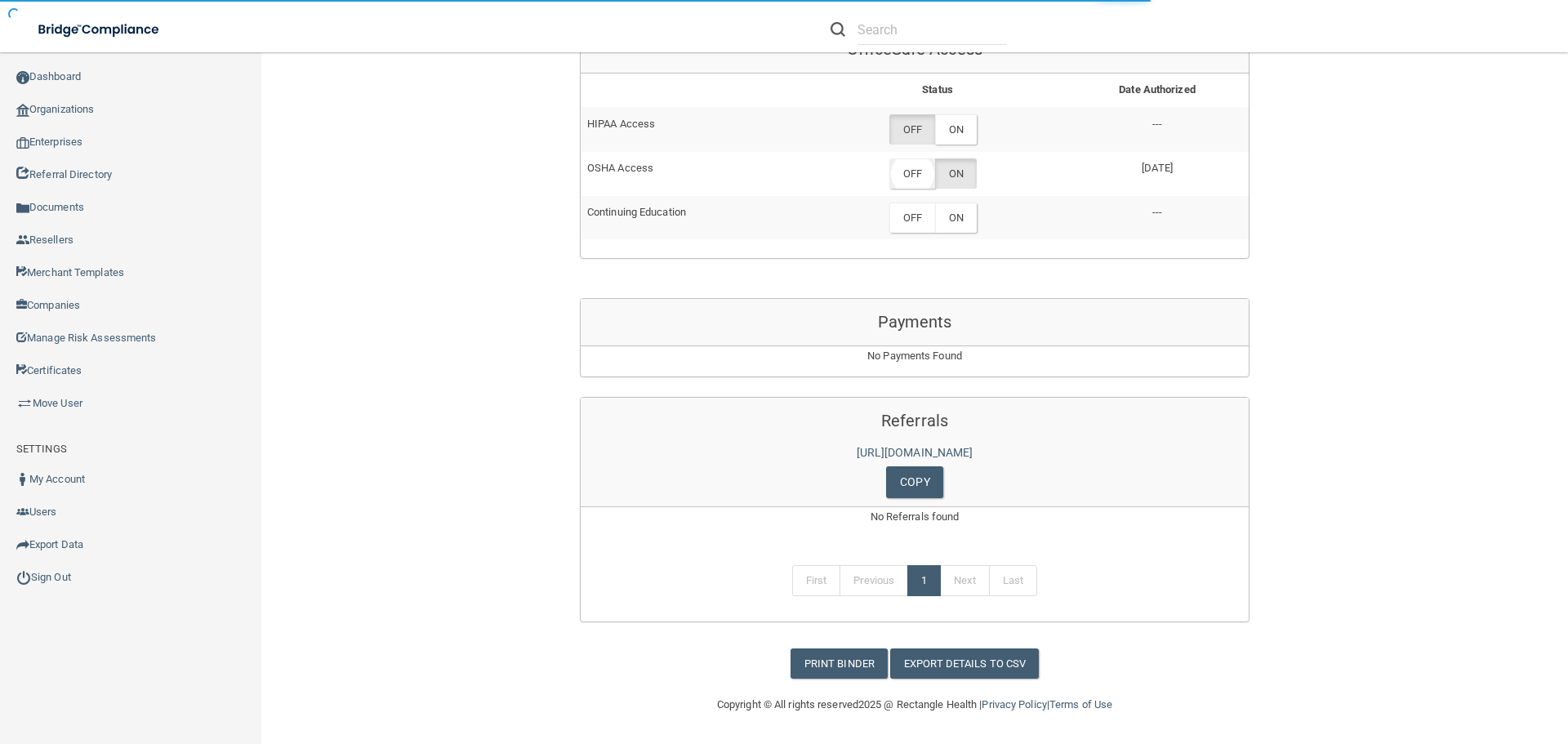
click at [900, 182] on label "OFF" at bounding box center [911, 173] width 45 height 31
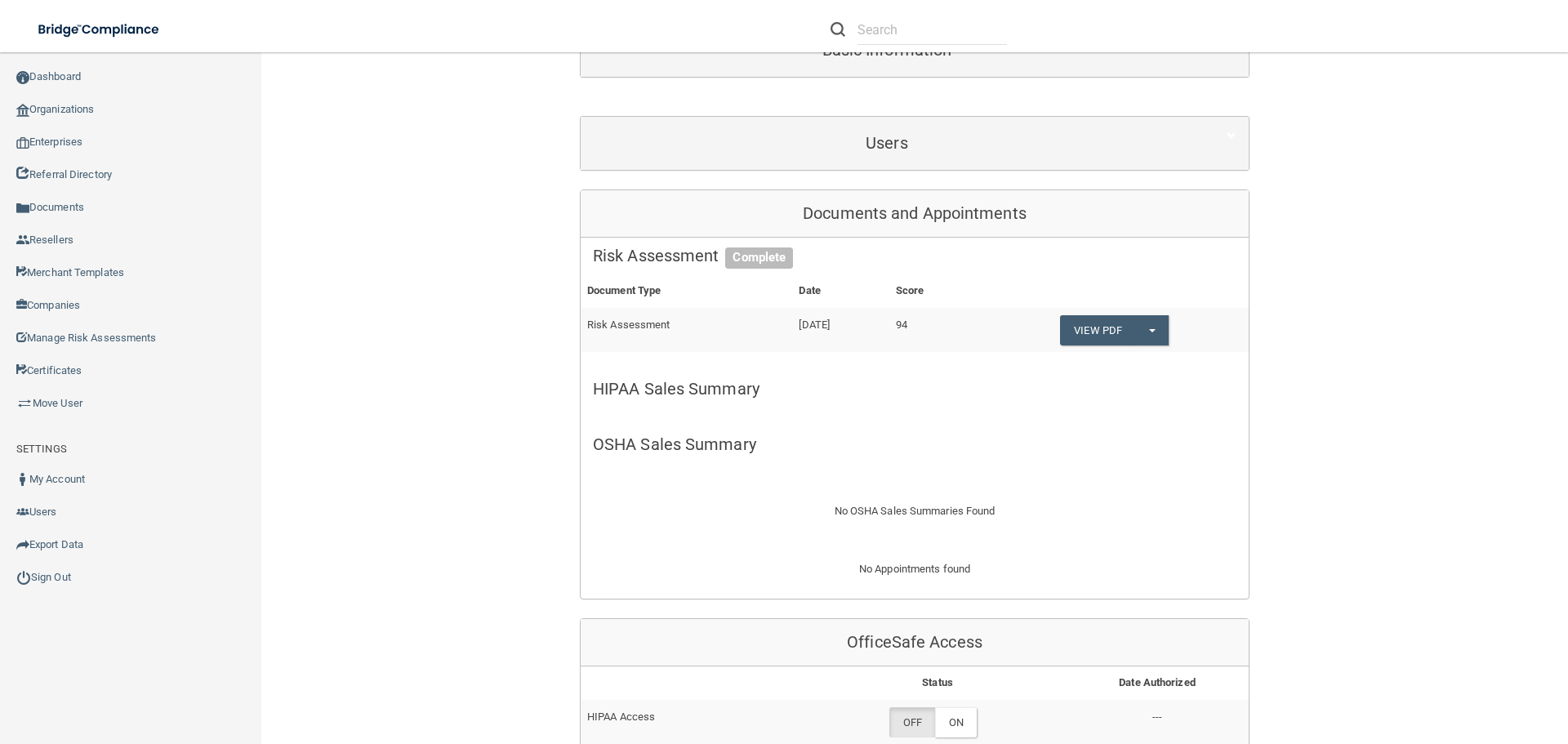
scroll to position [0, 0]
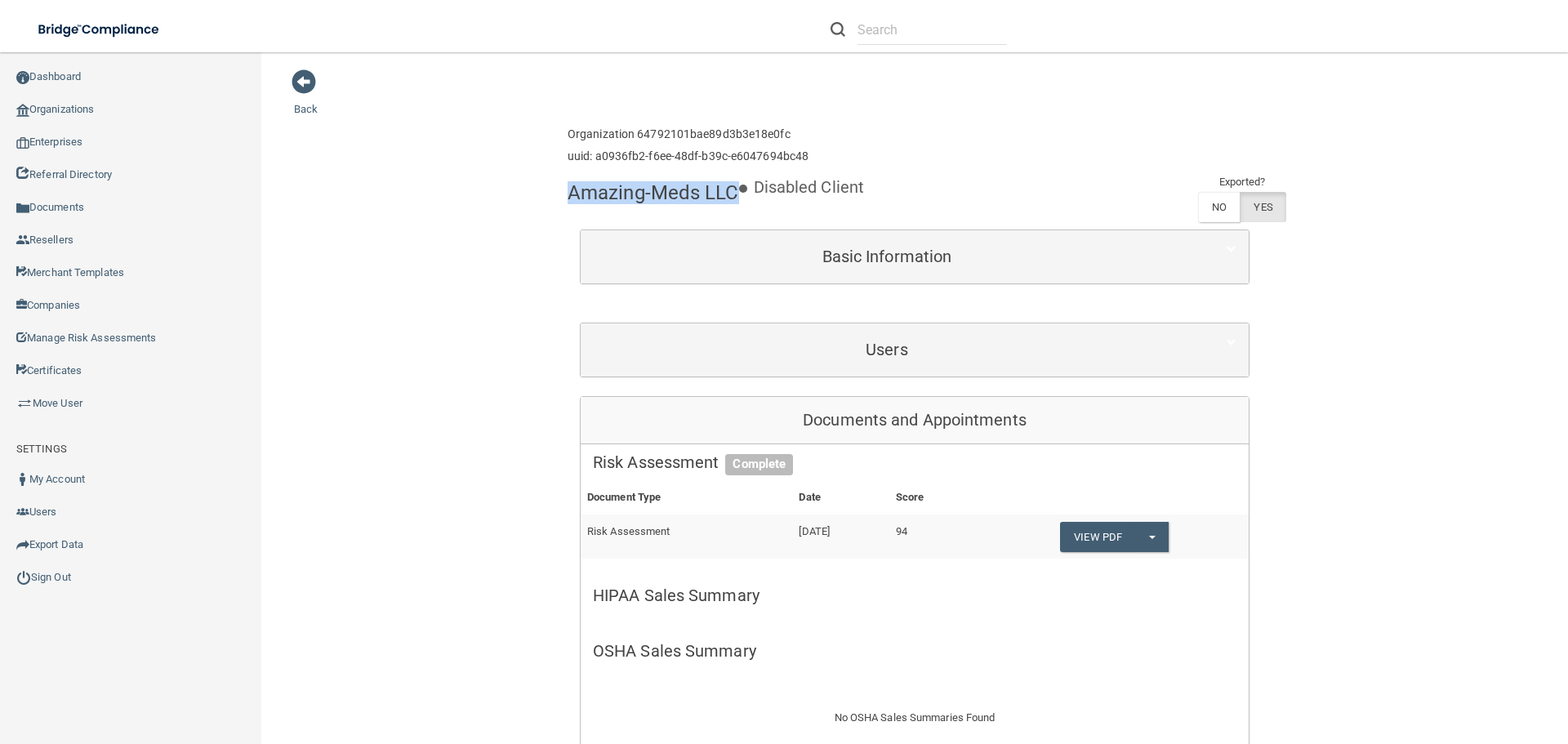
drag, startPoint x: 731, startPoint y: 196, endPoint x: 571, endPoint y: 193, distance: 160.0
click at [568, 193] on h4 "Amazing-Meds LLC" at bounding box center [653, 193] width 171 height 21
copy h4 "Amazing-Meds LLC"
drag, startPoint x: 732, startPoint y: 193, endPoint x: 568, endPoint y: 190, distance: 164.0
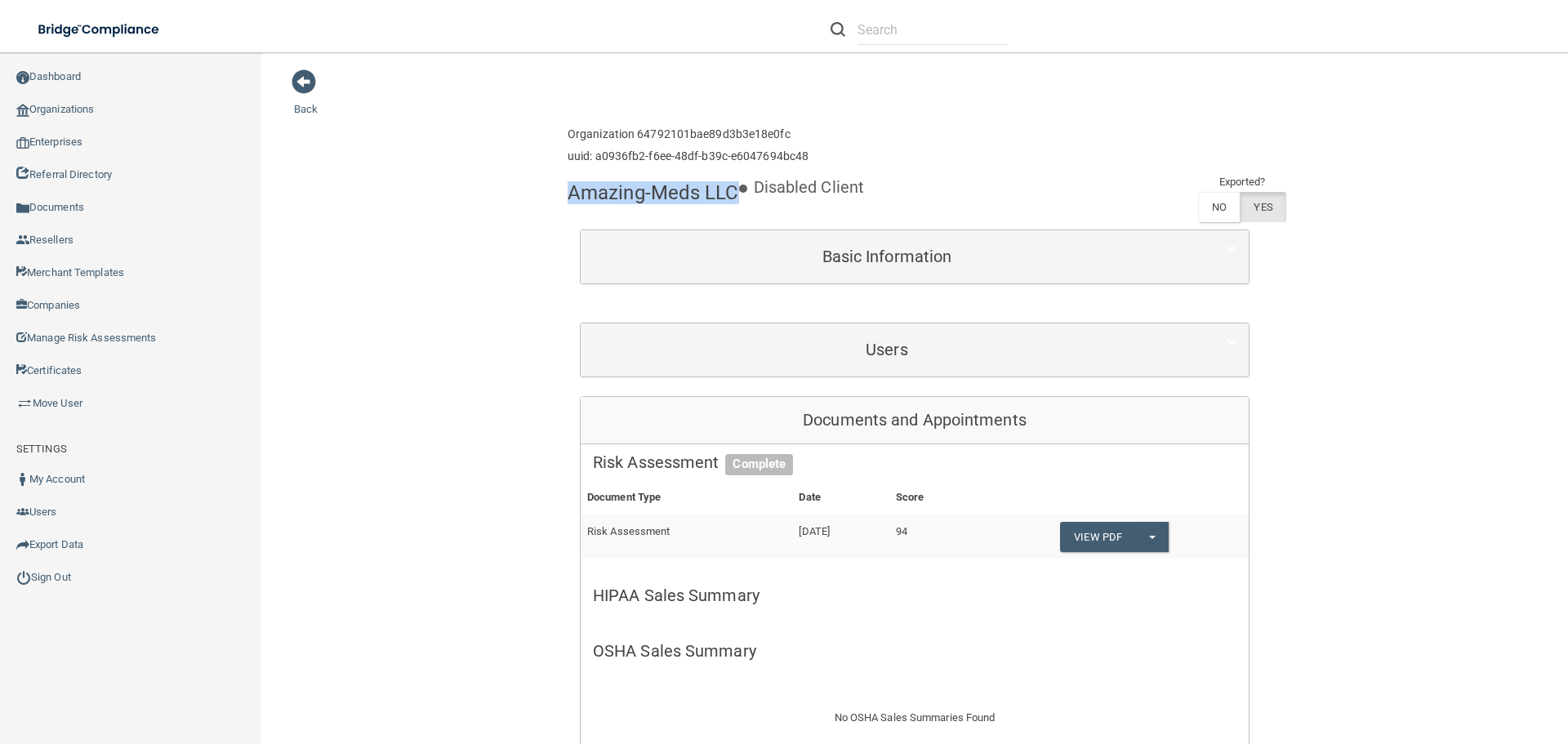
click at [568, 190] on h4 "Amazing-Meds LLC" at bounding box center [653, 193] width 171 height 21
copy h4 "Amazing-Meds LLC"
